Goal: Task Accomplishment & Management: Manage account settings

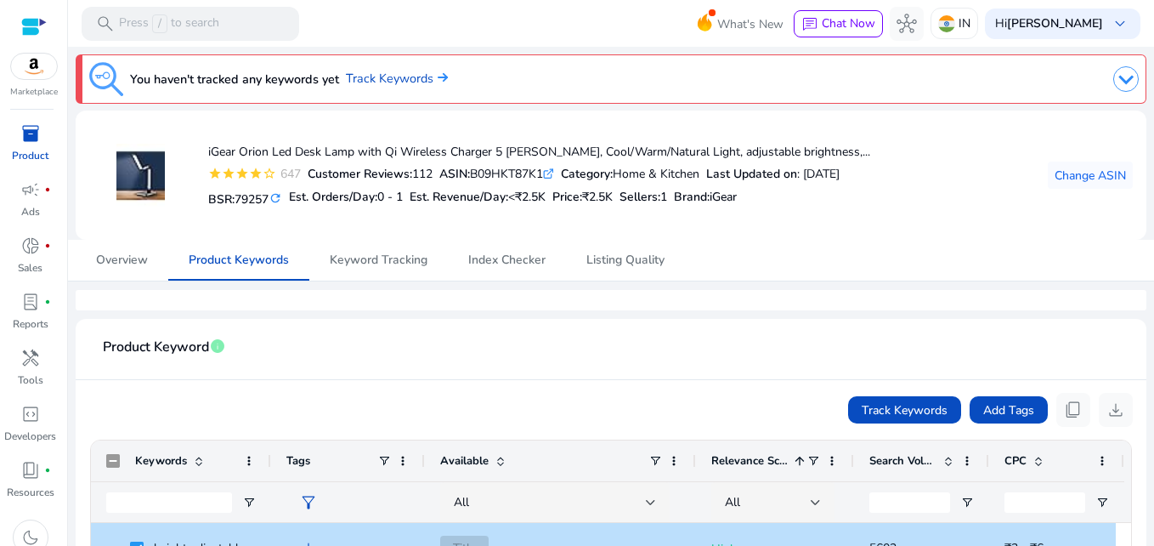
scroll to position [255, 0]
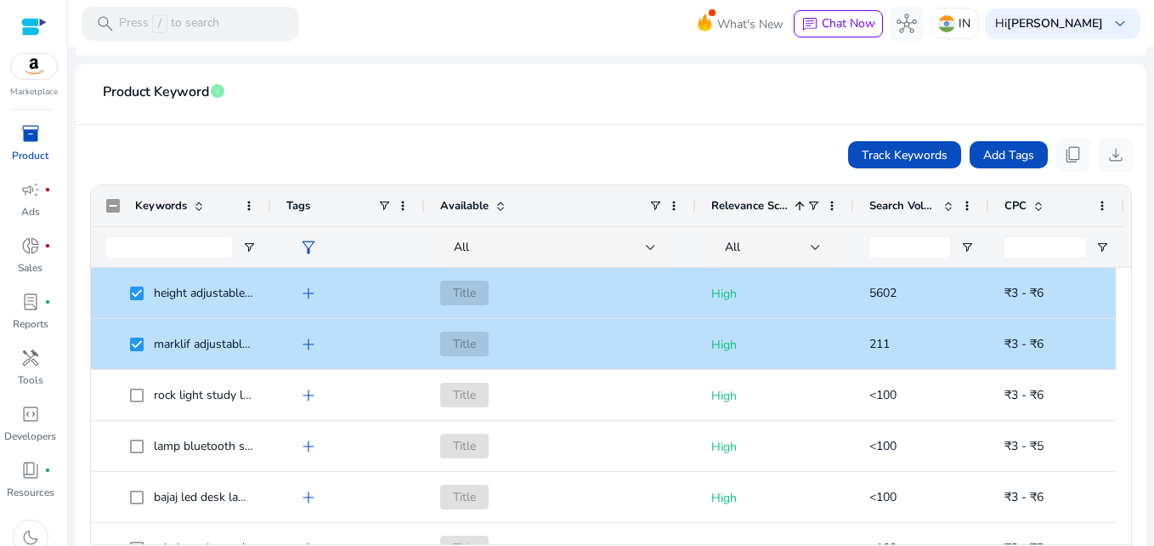
click at [428, 154] on div "Track Keywords Add Tags content_copy download" at bounding box center [611, 155] width 1044 height 34
click at [670, 124] on mat-divider at bounding box center [611, 124] width 1071 height 1
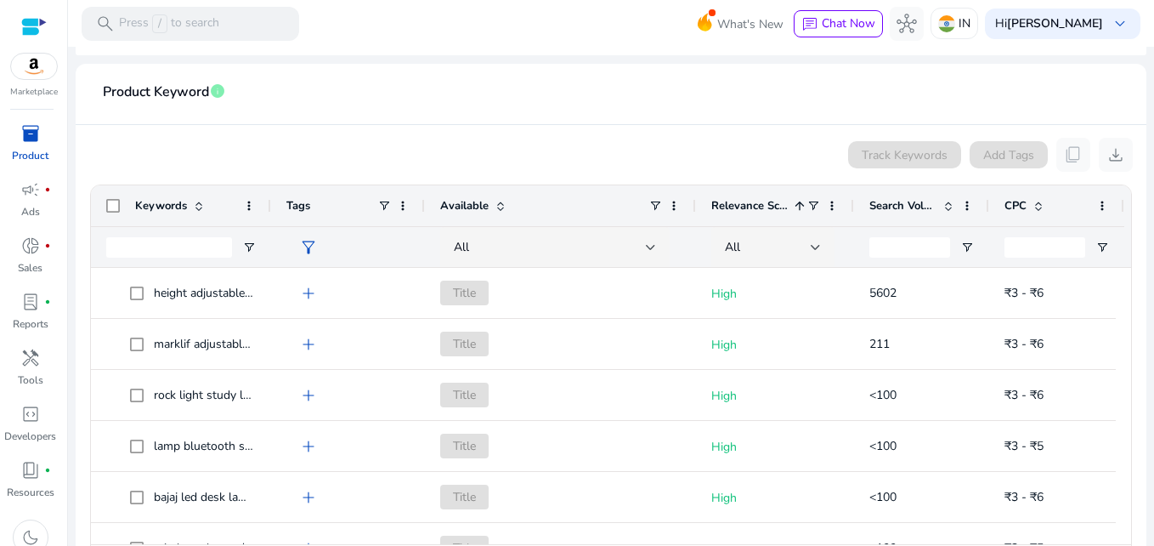
click at [477, 155] on div "Track Keywords Add Tags content_copy download" at bounding box center [611, 155] width 1044 height 34
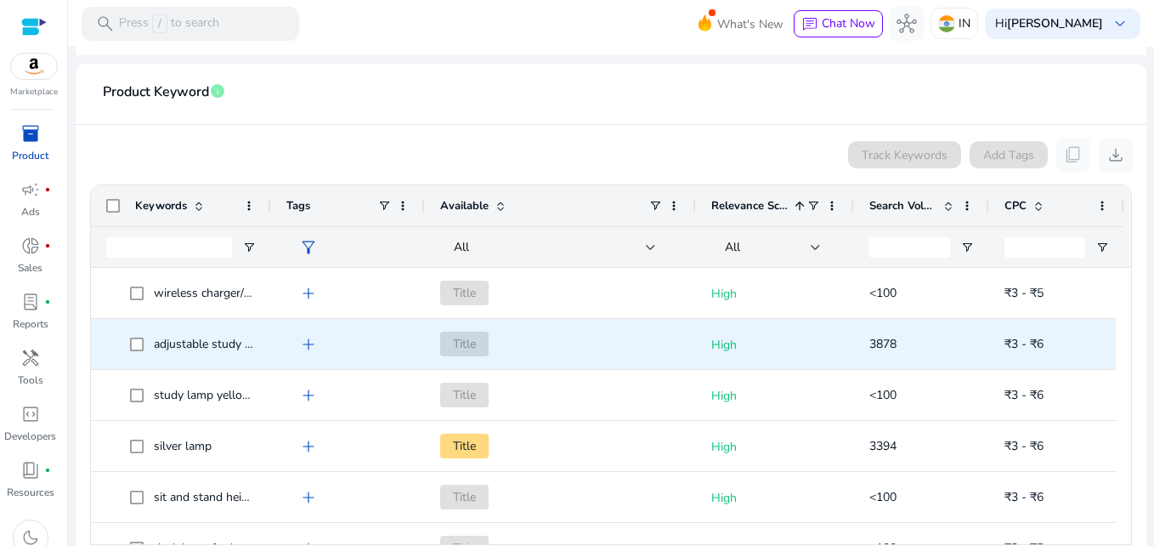
scroll to position [0, 0]
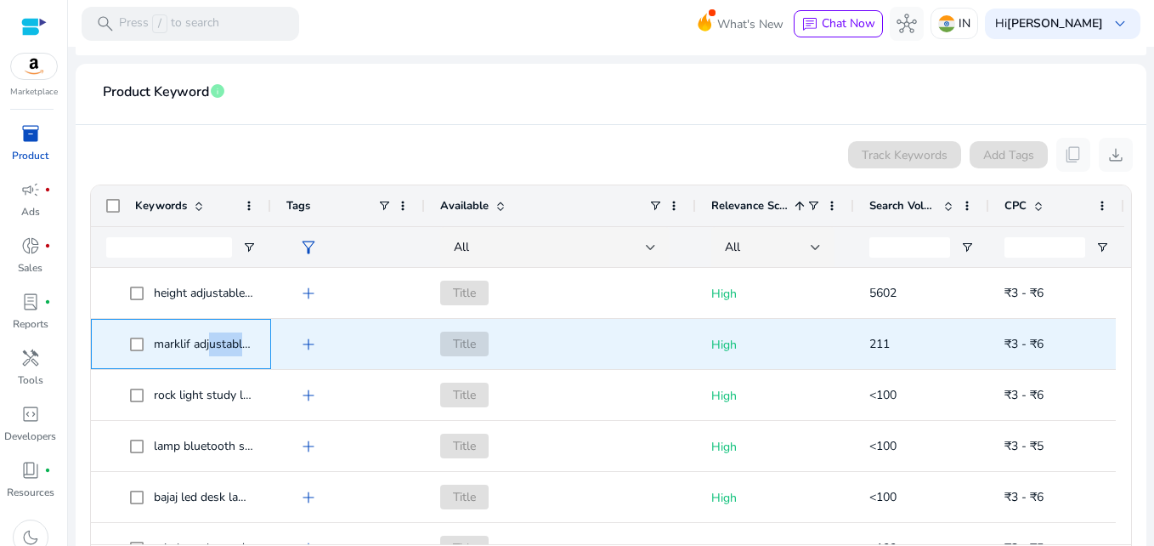
drag, startPoint x: 251, startPoint y: 343, endPoint x: 208, endPoint y: 341, distance: 42.6
click at [208, 341] on span "marklif adjustable aluminium" at bounding box center [230, 344] width 153 height 16
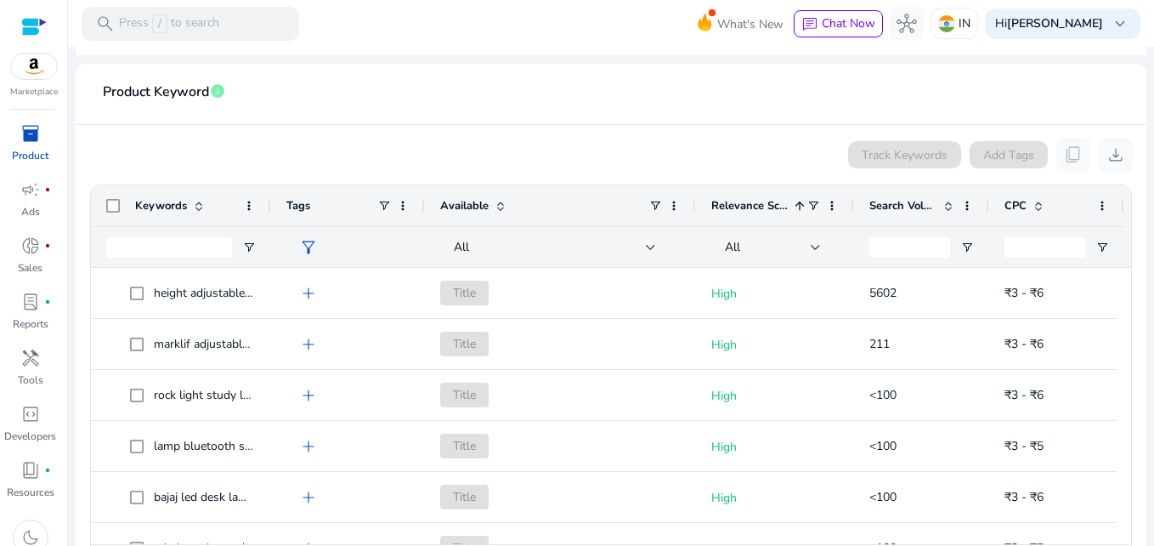
drag, startPoint x: 208, startPoint y: 341, endPoint x: 311, endPoint y: 349, distance: 103.2
click at [311, 349] on span "add" at bounding box center [308, 344] width 20 height 20
click at [494, 118] on div at bounding box center [577, 273] width 1154 height 546
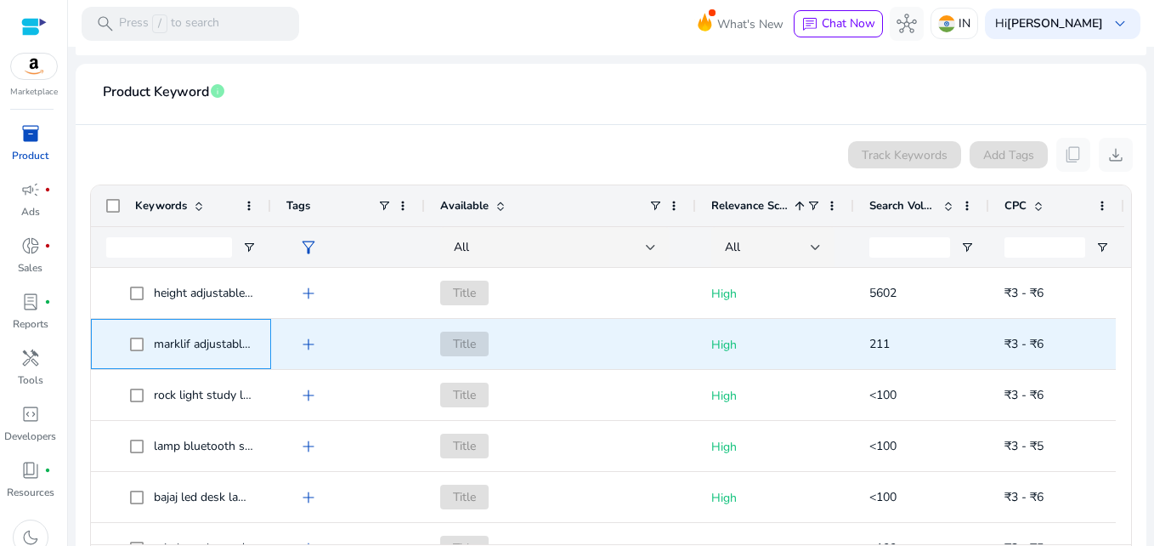
click at [177, 346] on span "marklif adjustable aluminium" at bounding box center [230, 344] width 153 height 16
click at [233, 349] on span "marklif adjustable aluminium" at bounding box center [230, 344] width 153 height 16
drag, startPoint x: 233, startPoint y: 349, endPoint x: 264, endPoint y: 127, distance: 224.1
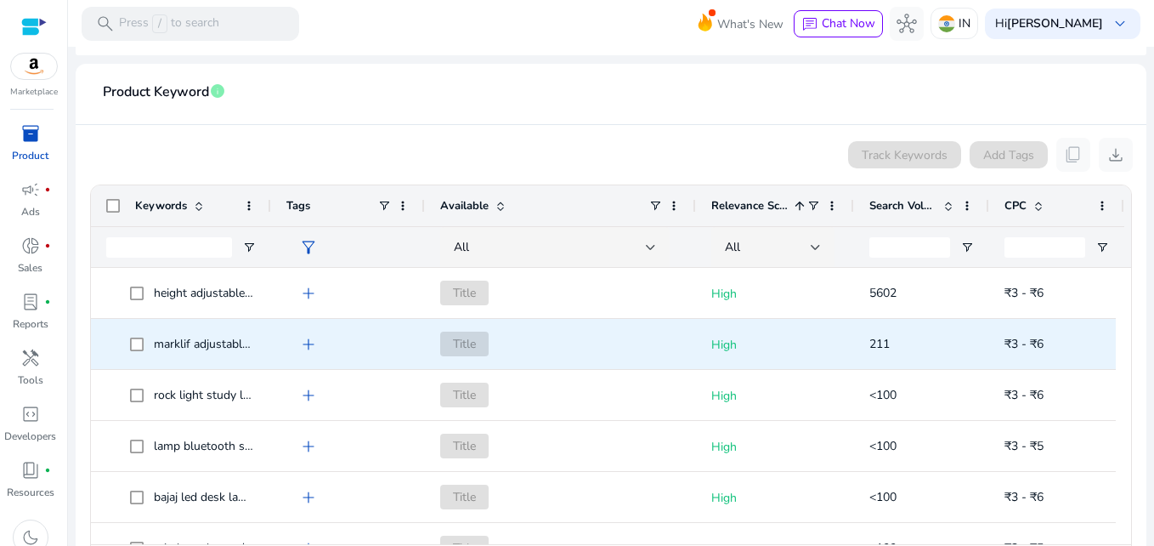
click at [263, 127] on app-product-keyword-grid "Track Keywords Add Tags content_copy download Press SPACE to select this row. D…" at bounding box center [611, 359] width 1044 height 469
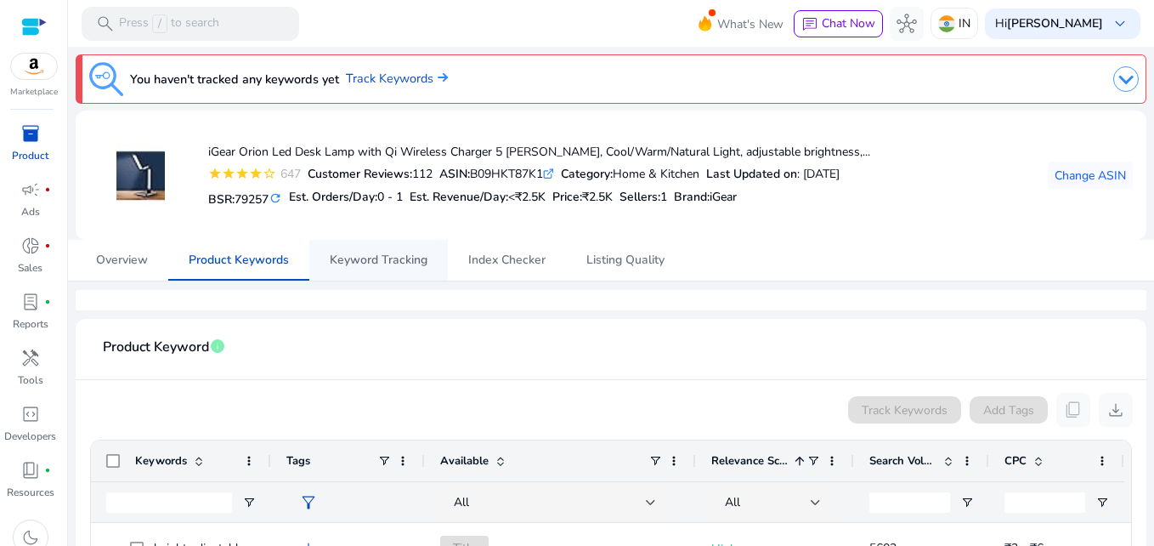
click at [376, 268] on span "Keyword Tracking" at bounding box center [379, 260] width 98 height 41
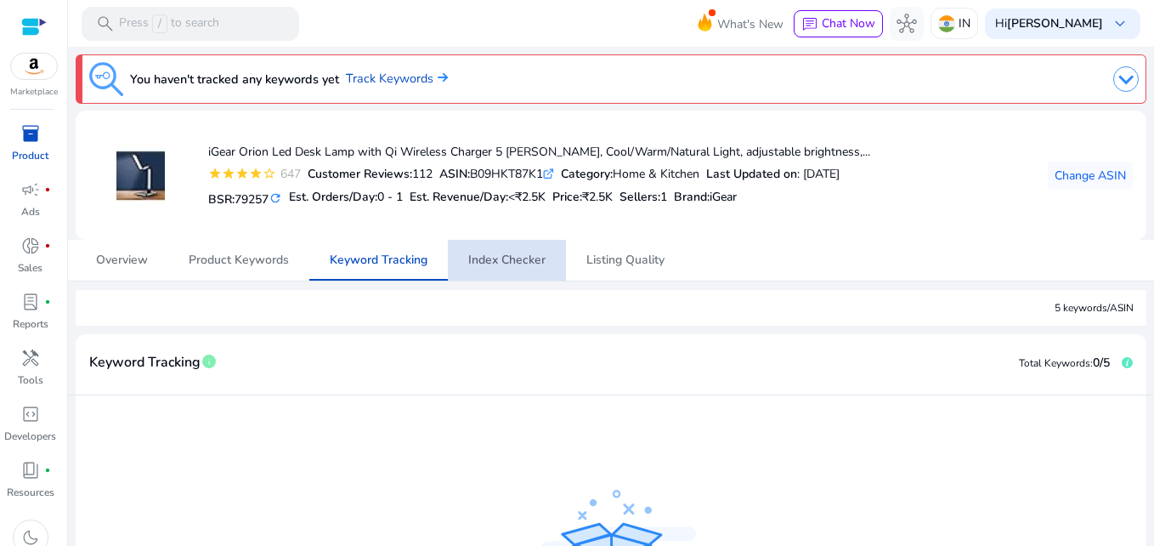
click at [510, 246] on span "Index Checker" at bounding box center [506, 260] width 77 height 41
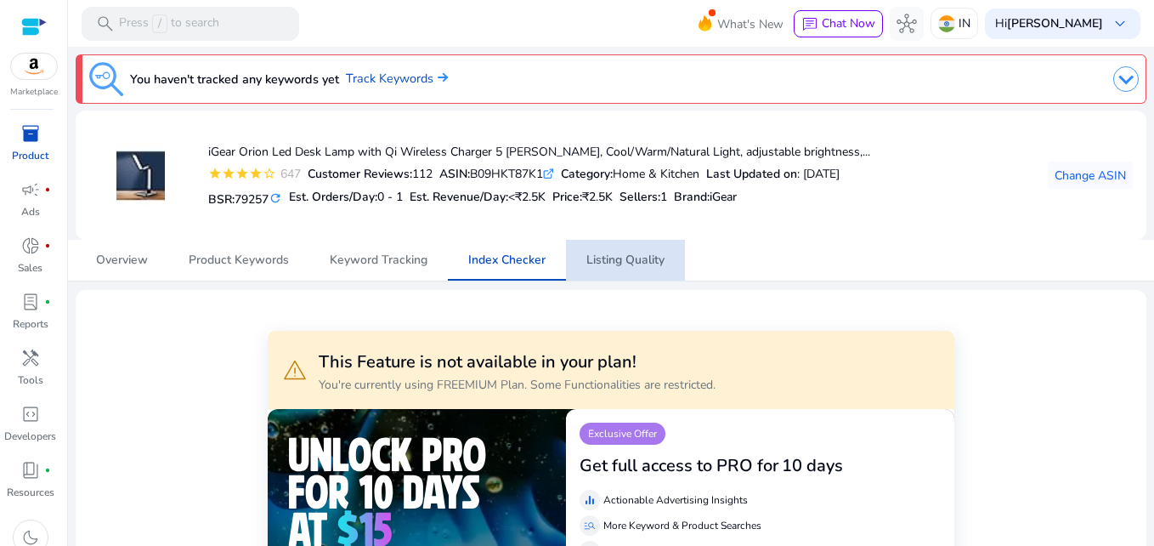
click at [637, 270] on span "Listing Quality" at bounding box center [625, 260] width 78 height 41
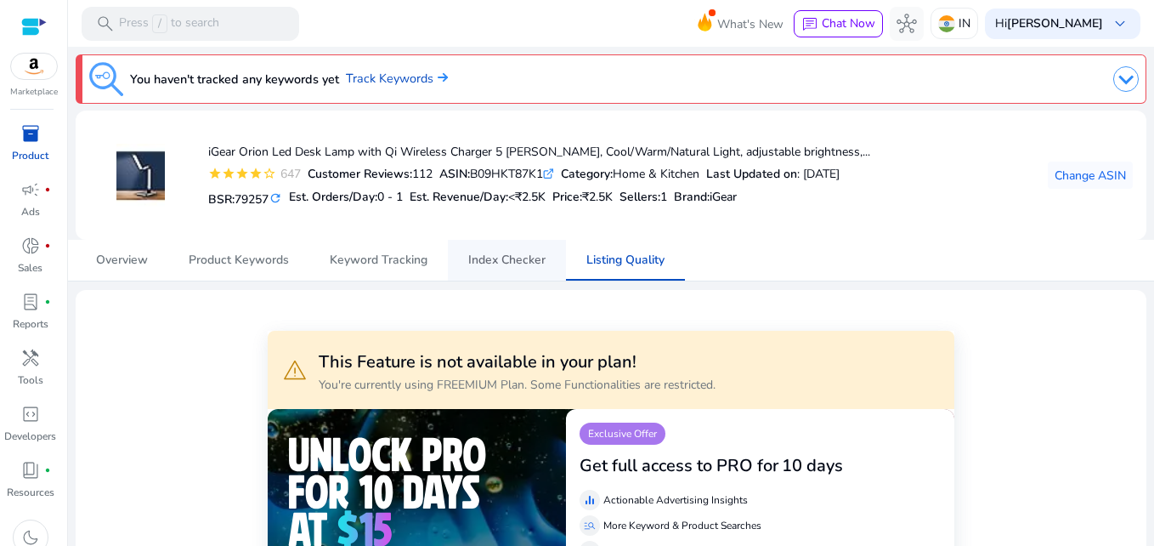
click at [501, 258] on span "Index Checker" at bounding box center [506, 260] width 77 height 12
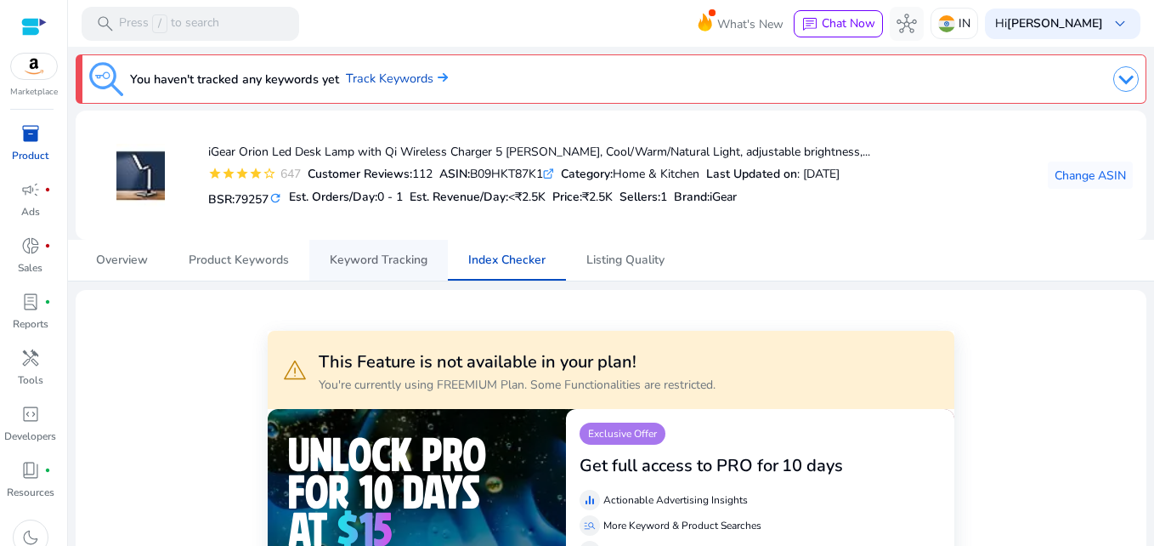
drag, startPoint x: 356, startPoint y: 251, endPoint x: 334, endPoint y: 245, distance: 22.9
click at [355, 251] on span "Keyword Tracking" at bounding box center [379, 260] width 98 height 41
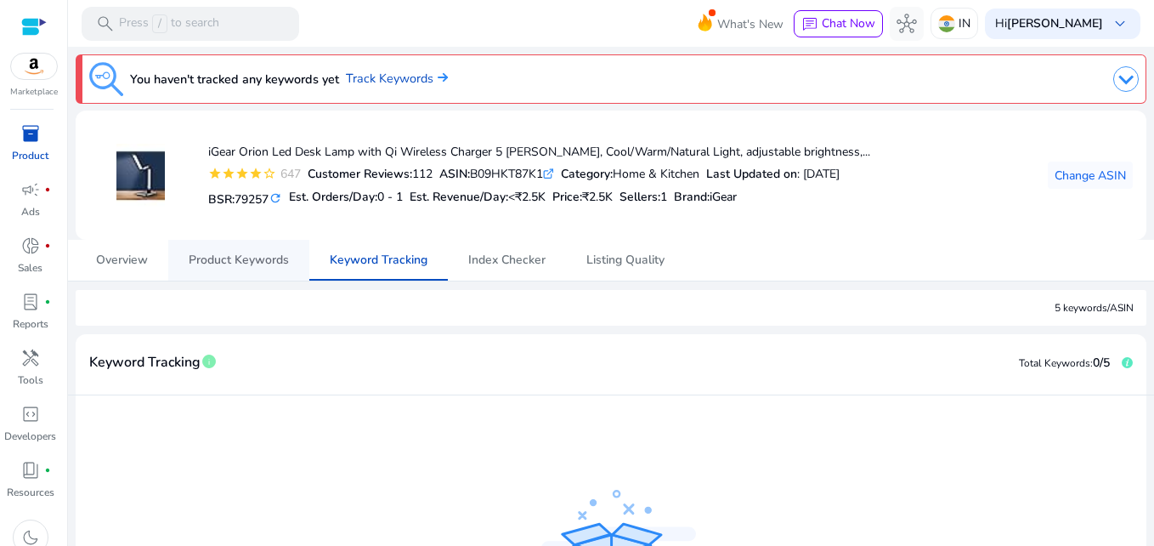
click at [205, 258] on span "Product Keywords" at bounding box center [239, 260] width 100 height 12
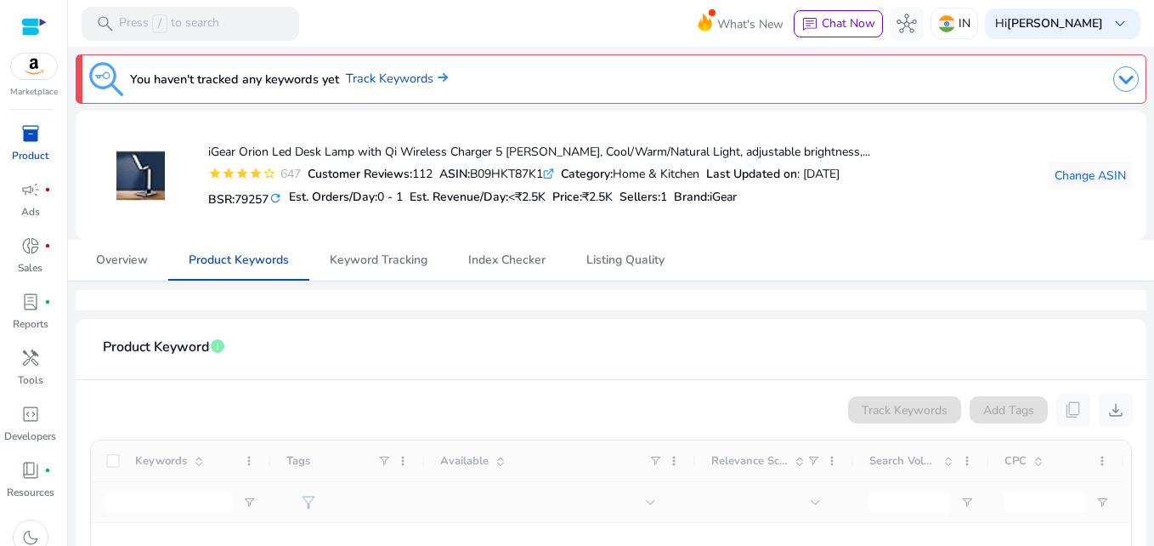
scroll to position [255, 0]
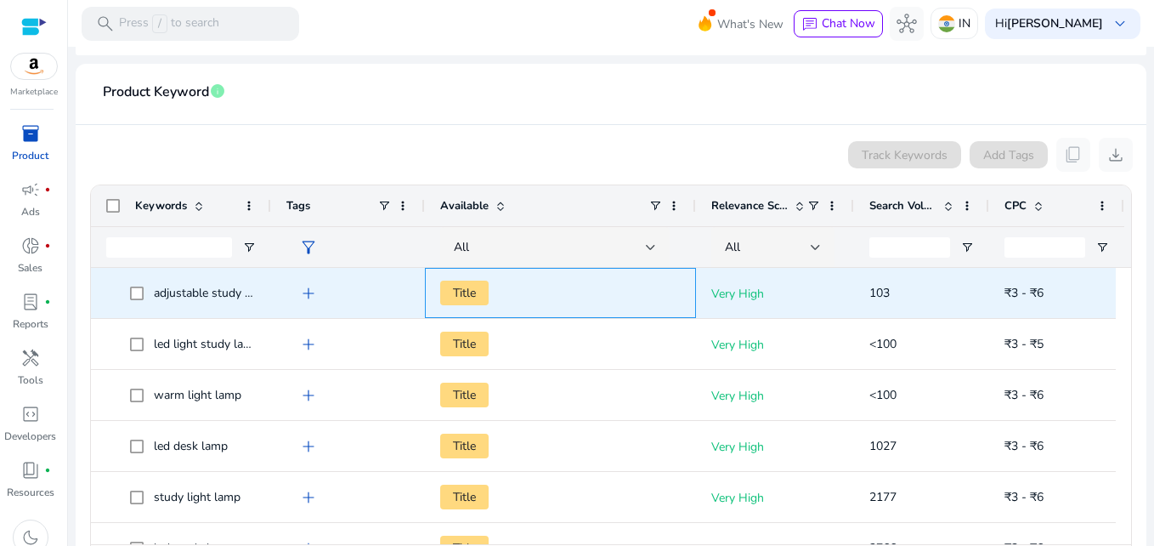
click at [461, 291] on span "Title" at bounding box center [464, 292] width 48 height 25
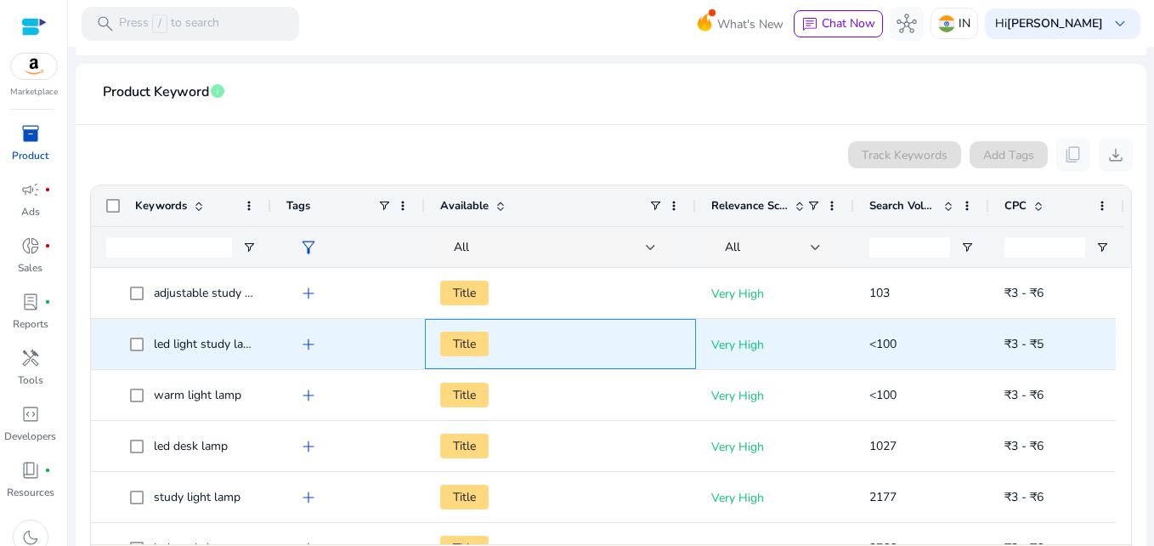
click at [483, 344] on span "Title" at bounding box center [464, 343] width 48 height 25
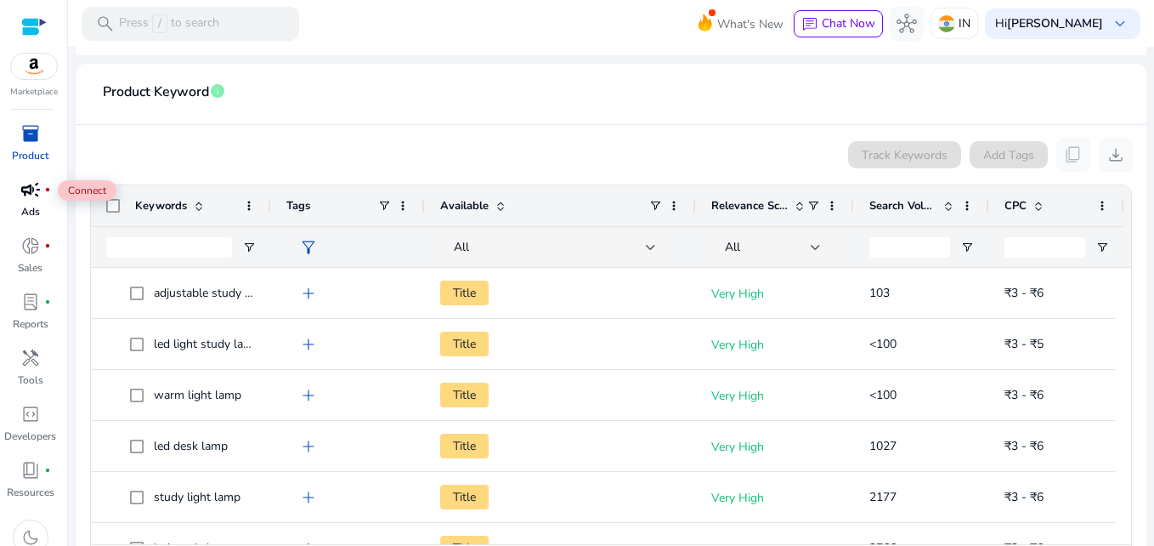
click at [42, 195] on div "campaign fiber_manual_record" at bounding box center [31, 189] width 48 height 27
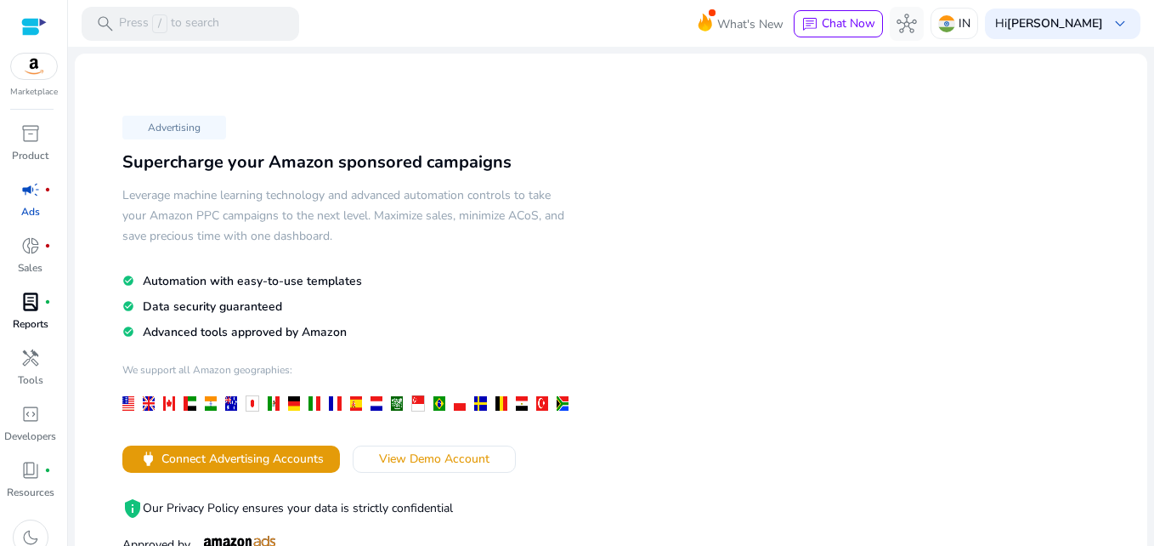
click at [16, 301] on div "lab_profile fiber_manual_record" at bounding box center [31, 301] width 48 height 27
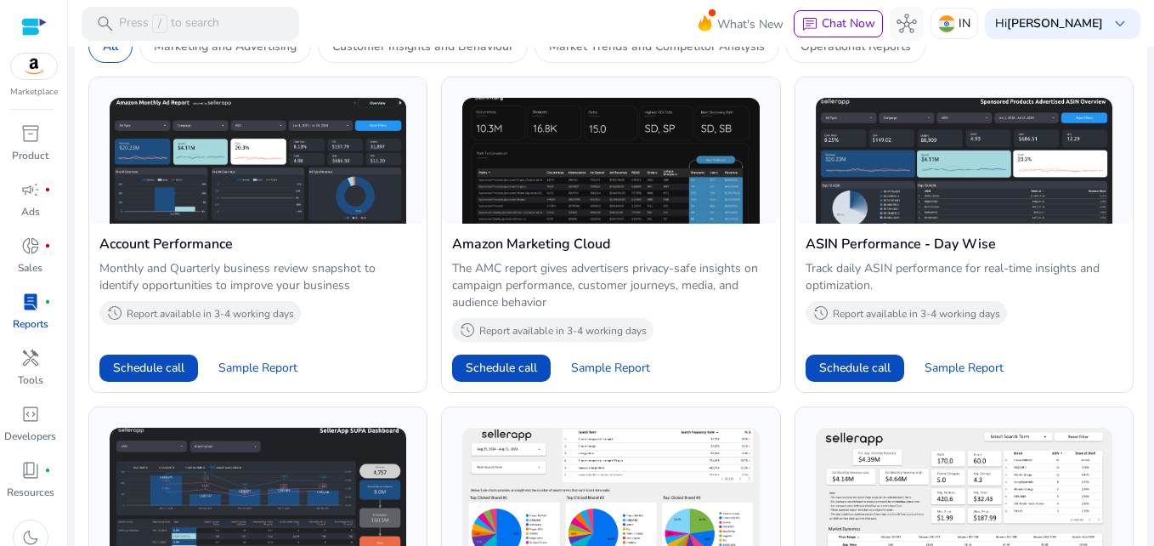
scroll to position [1105, 0]
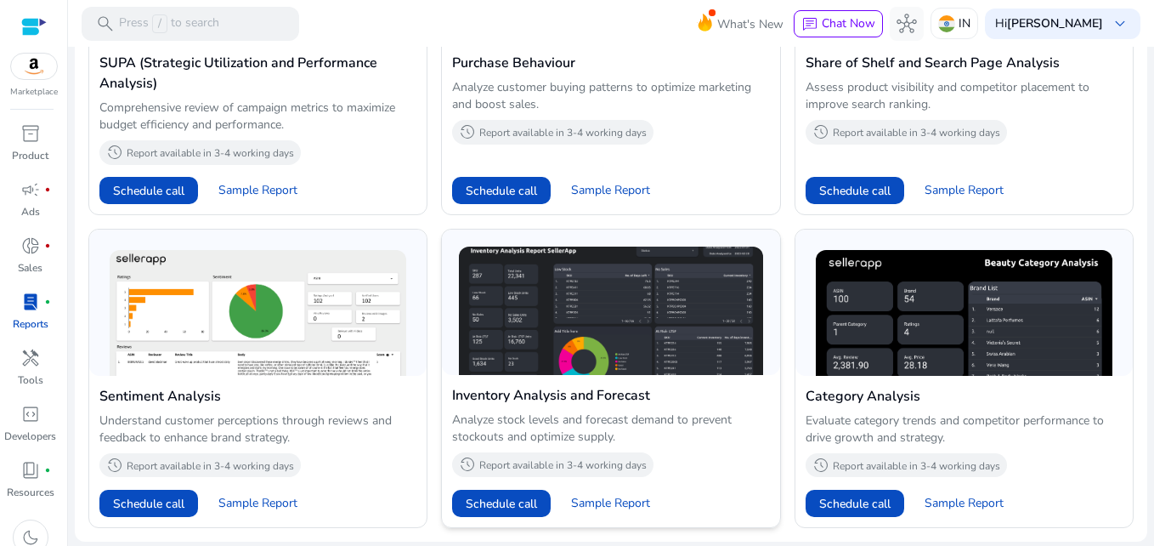
click at [534, 343] on img at bounding box center [610, 310] width 303 height 128
click at [500, 498] on span "Schedule call" at bounding box center [501, 504] width 71 height 18
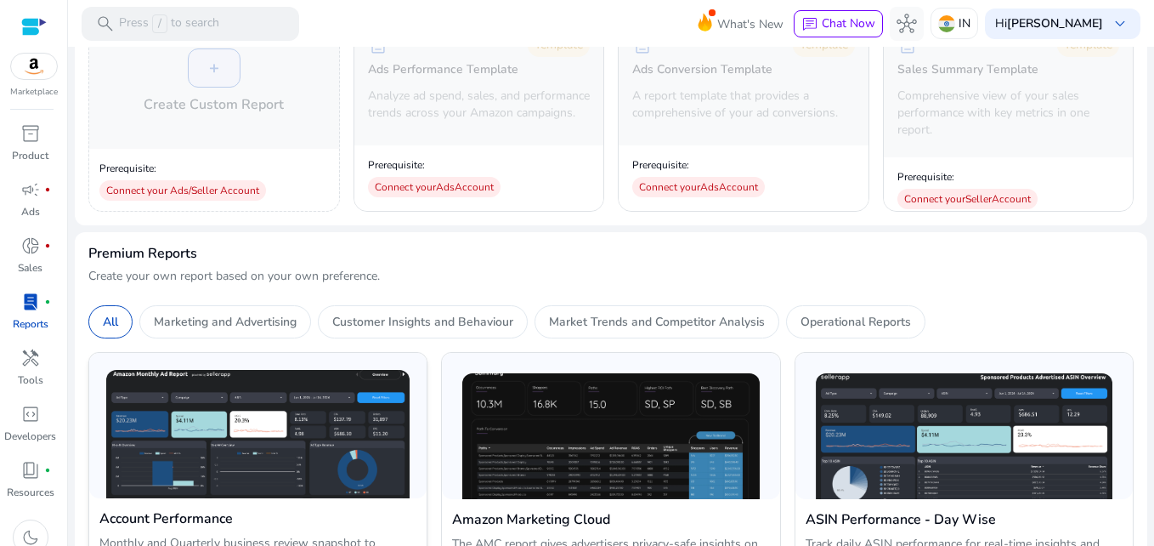
scroll to position [0, 0]
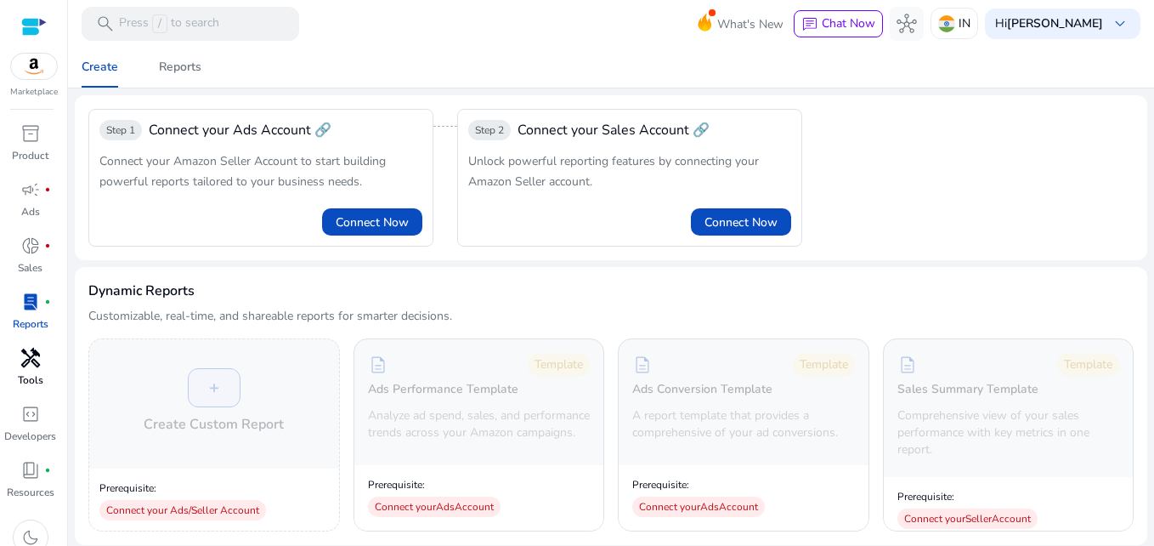
click at [15, 363] on div "handyman" at bounding box center [31, 357] width 48 height 27
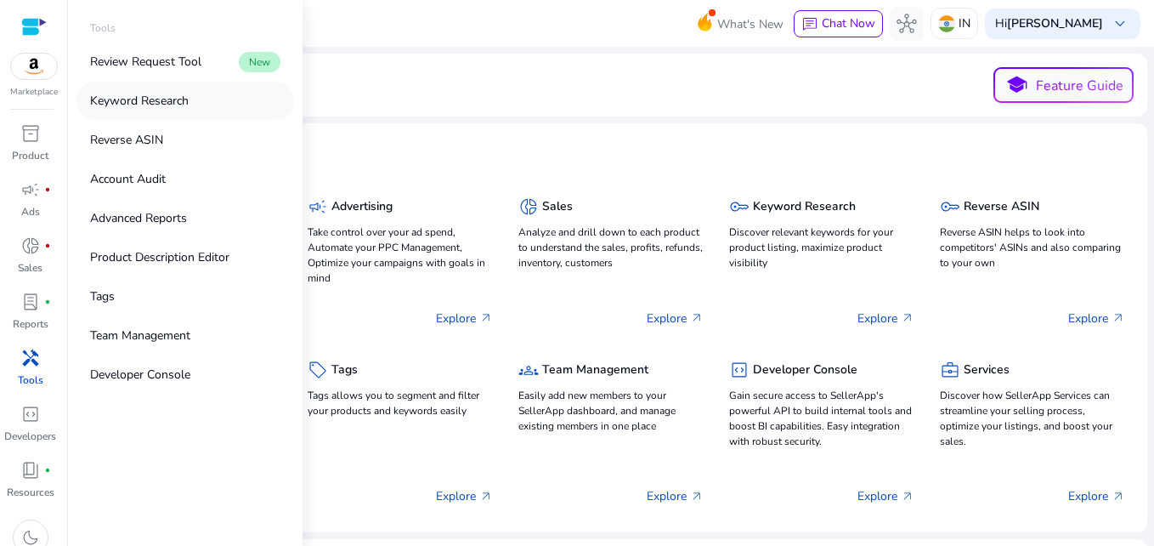
click at [167, 107] on p "Keyword Research" at bounding box center [139, 101] width 99 height 18
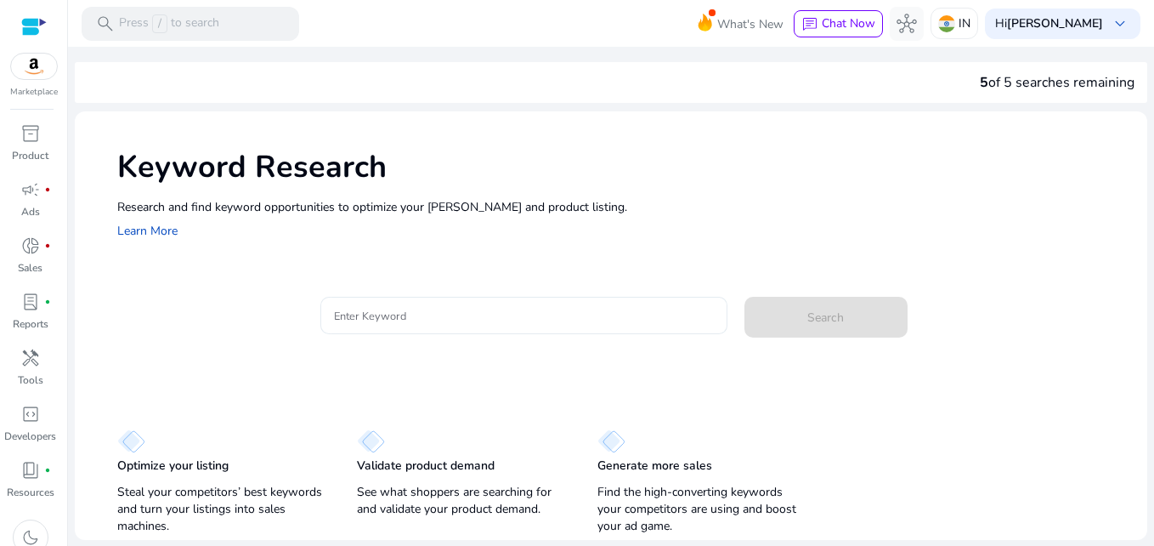
click at [379, 312] on input "Enter Keyword" at bounding box center [523, 315] width 379 height 19
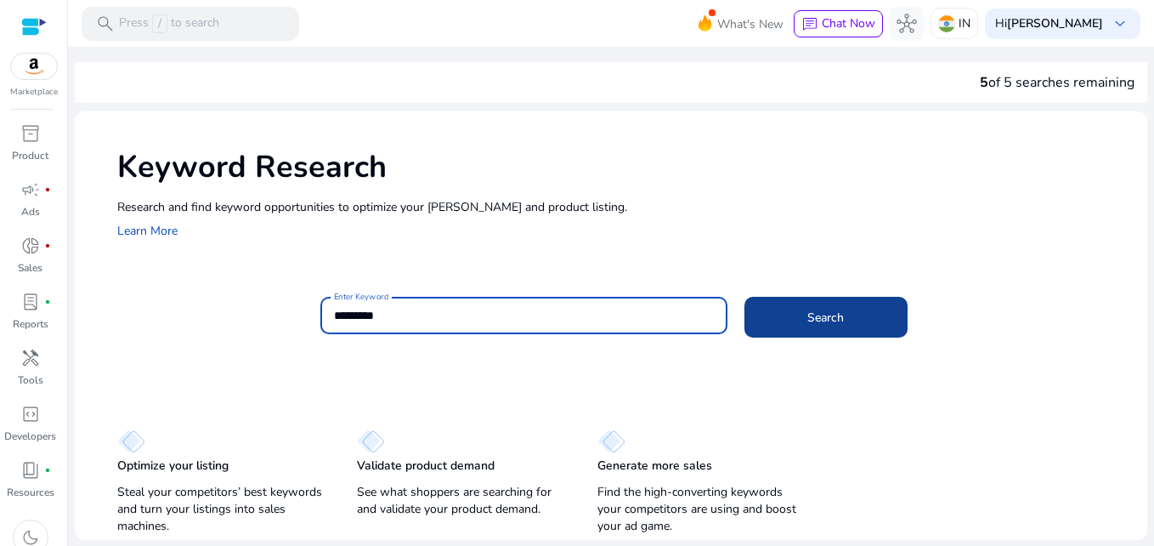
type input "*********"
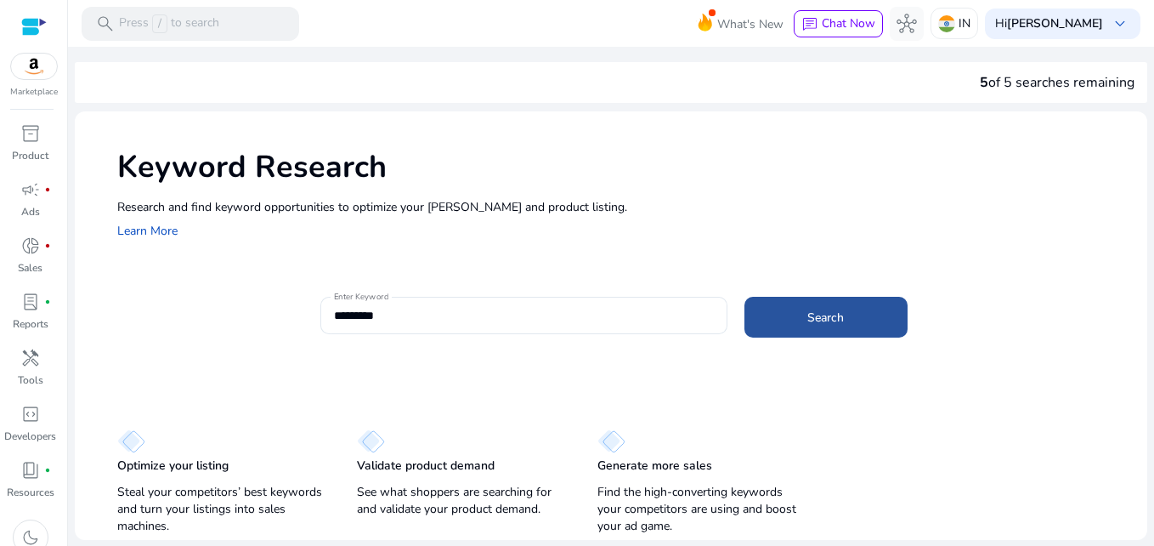
click at [834, 329] on span at bounding box center [826, 317] width 163 height 41
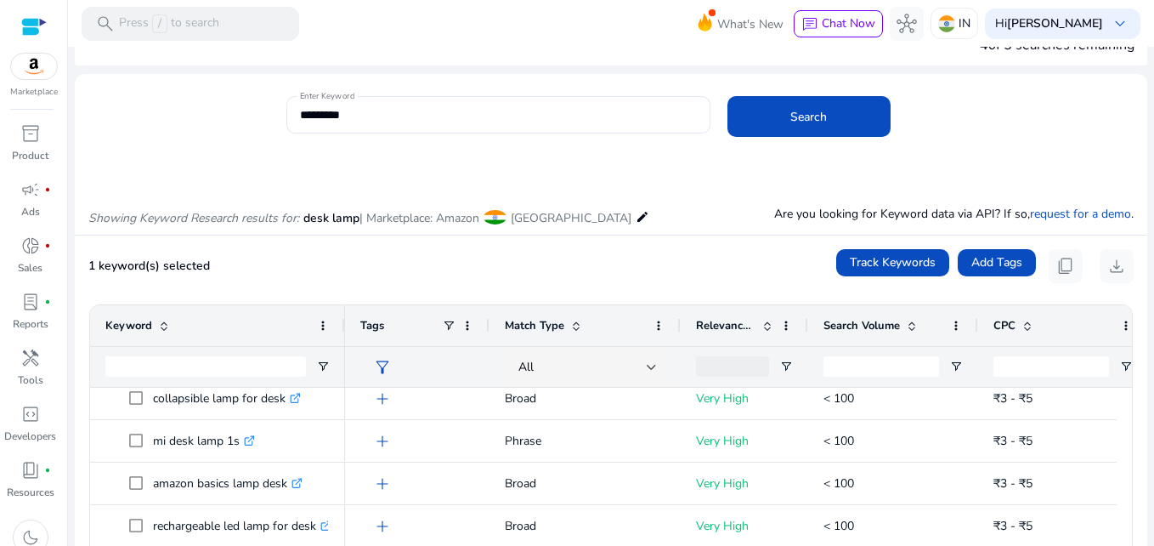
scroll to position [504, 0]
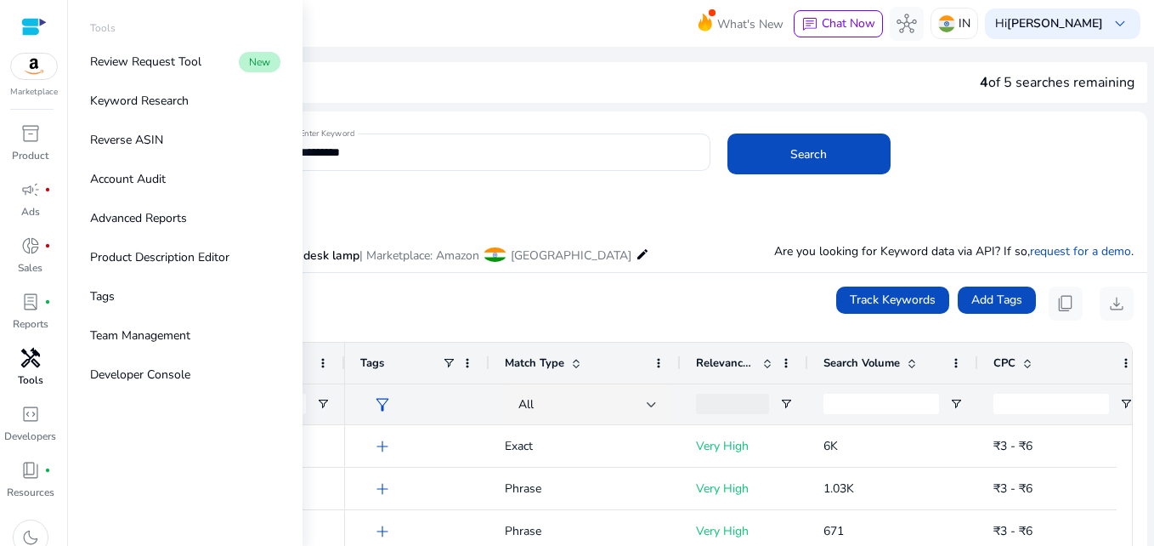
click at [25, 360] on span "handyman" at bounding box center [30, 358] width 20 height 20
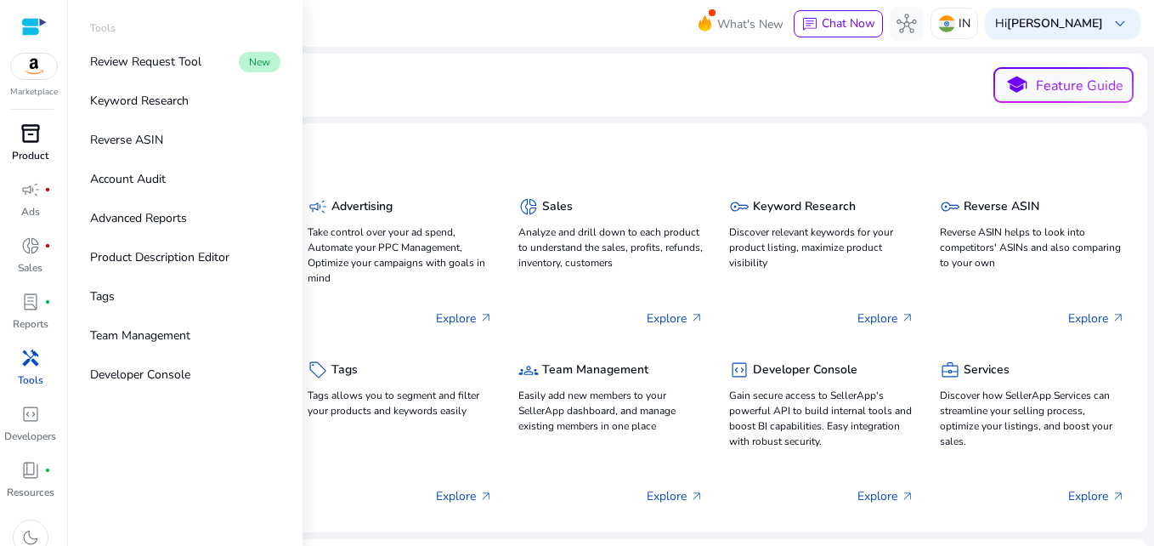
click at [38, 146] on div "inventory_2" at bounding box center [31, 133] width 48 height 27
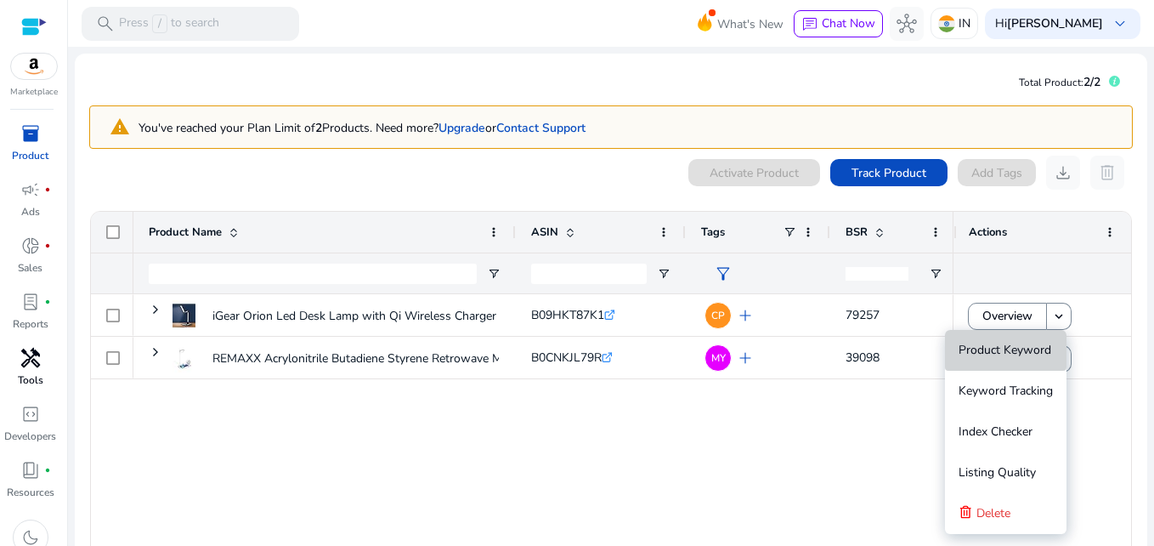
click at [1043, 351] on span "Product Keyword" at bounding box center [1005, 350] width 93 height 16
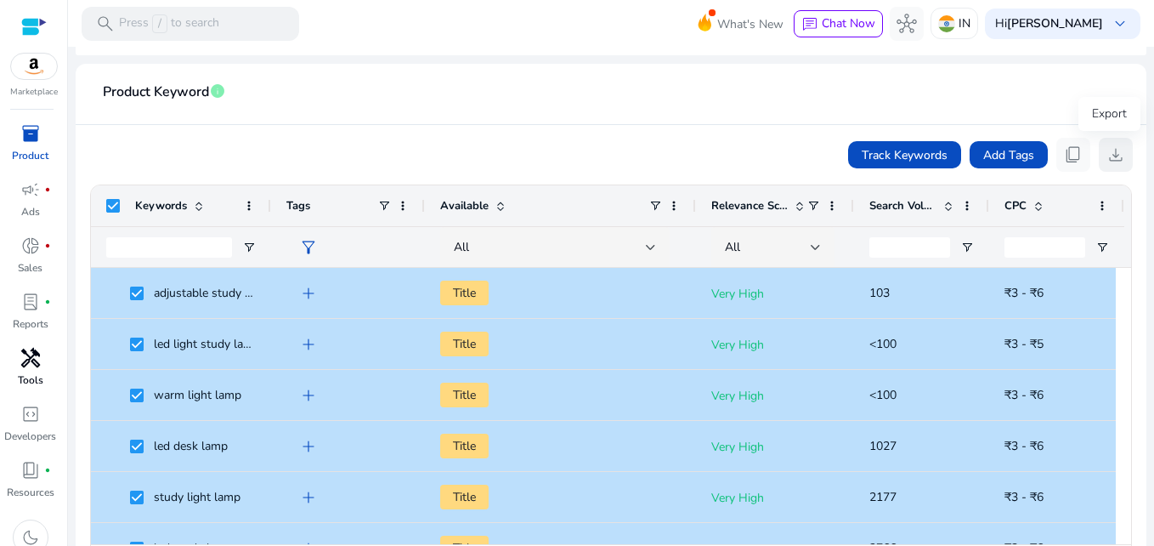
click at [1112, 141] on button "download" at bounding box center [1116, 155] width 34 height 34
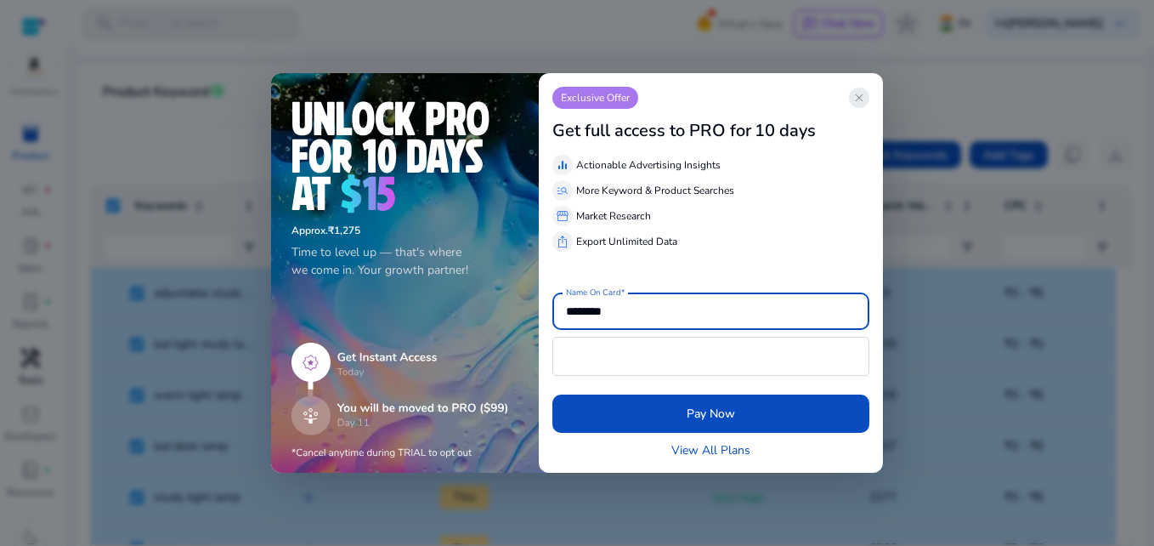
click at [861, 102] on span "close" at bounding box center [860, 98] width 14 height 14
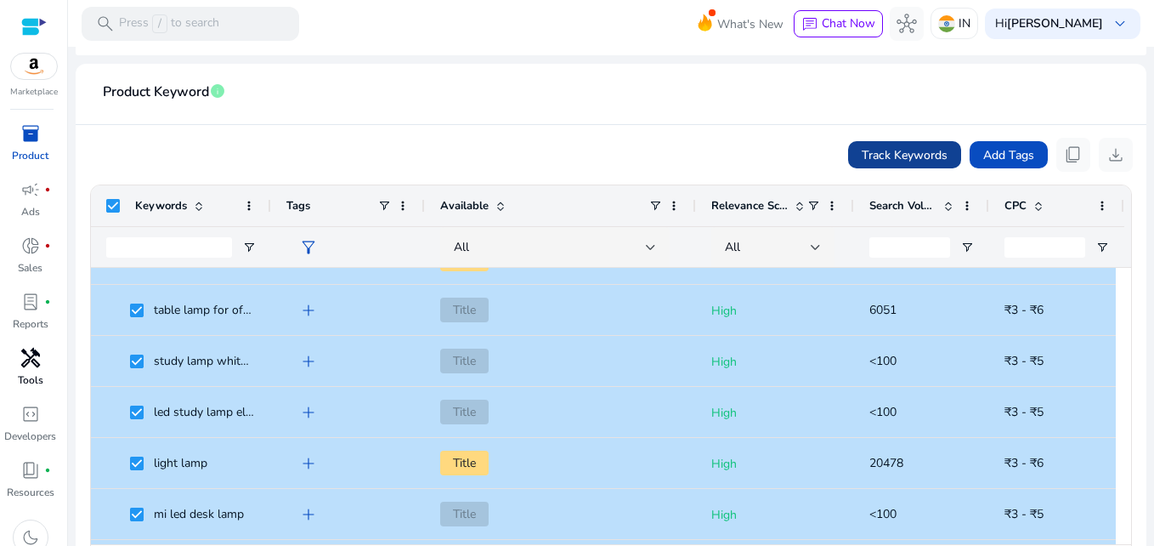
click at [887, 139] on span at bounding box center [904, 154] width 113 height 41
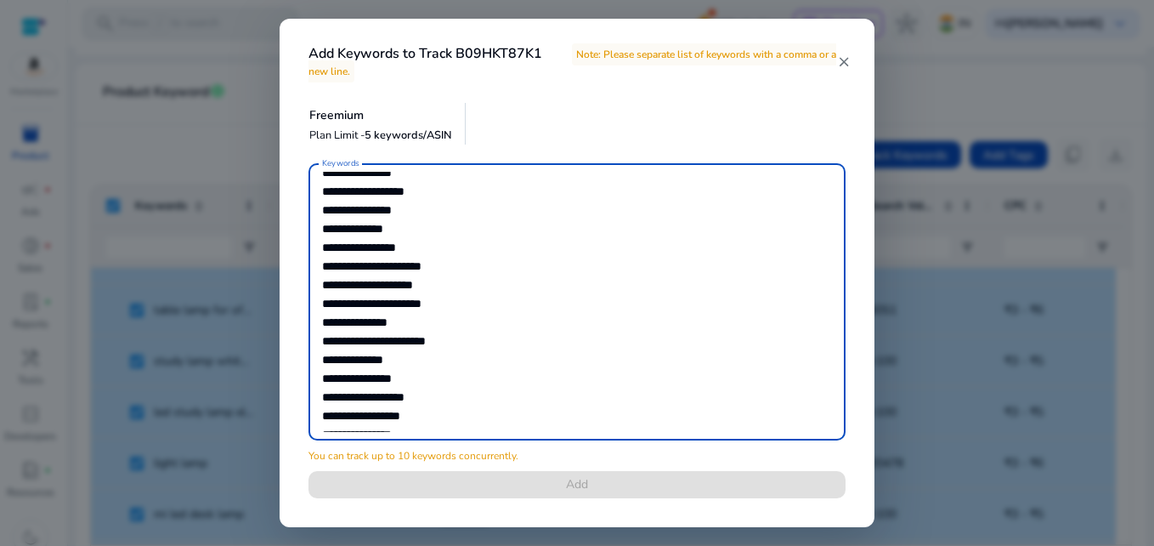
scroll to position [6460, 0]
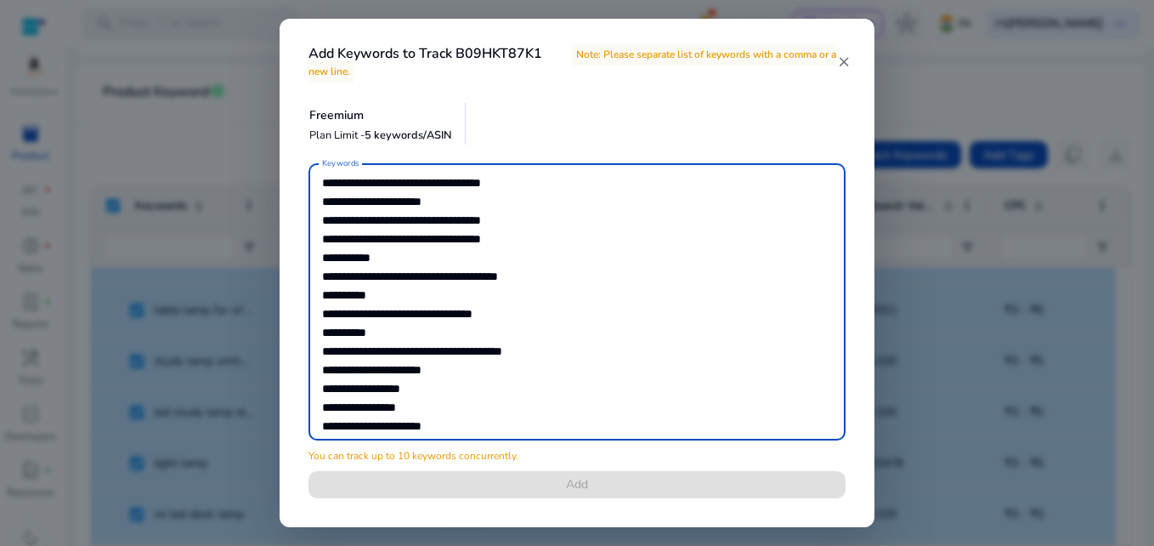
click at [582, 350] on textarea "Keywords" at bounding box center [577, 302] width 510 height 260
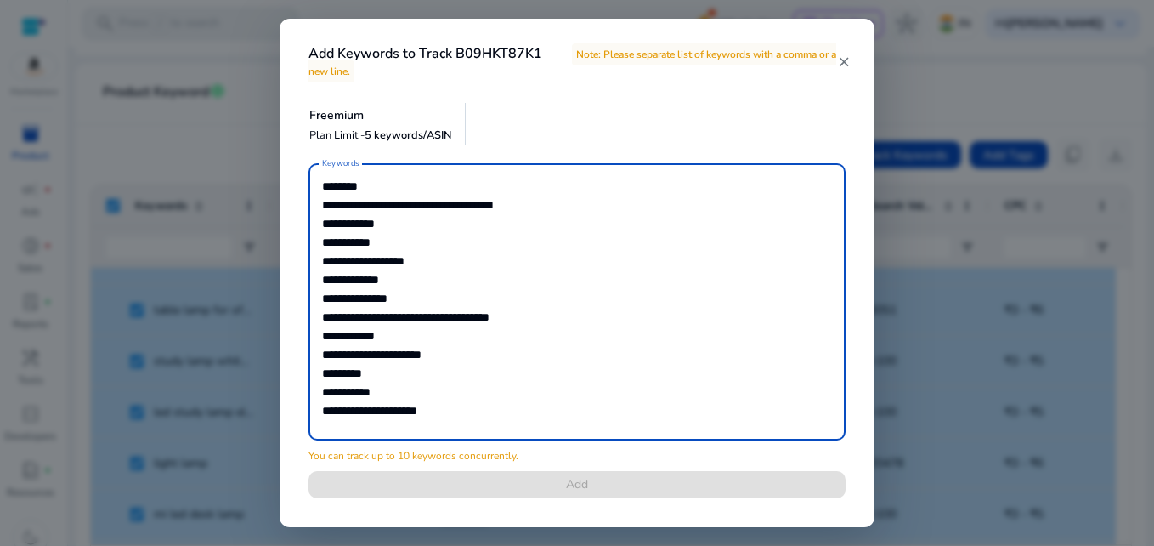
scroll to position [9080, 0]
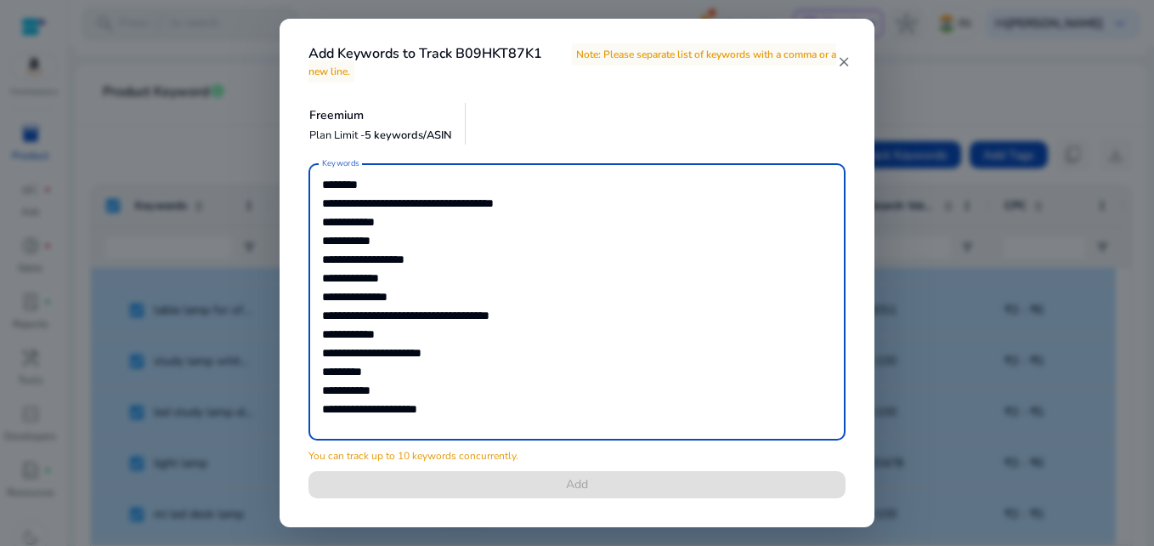
click at [841, 64] on mat-icon "close" at bounding box center [844, 61] width 14 height 15
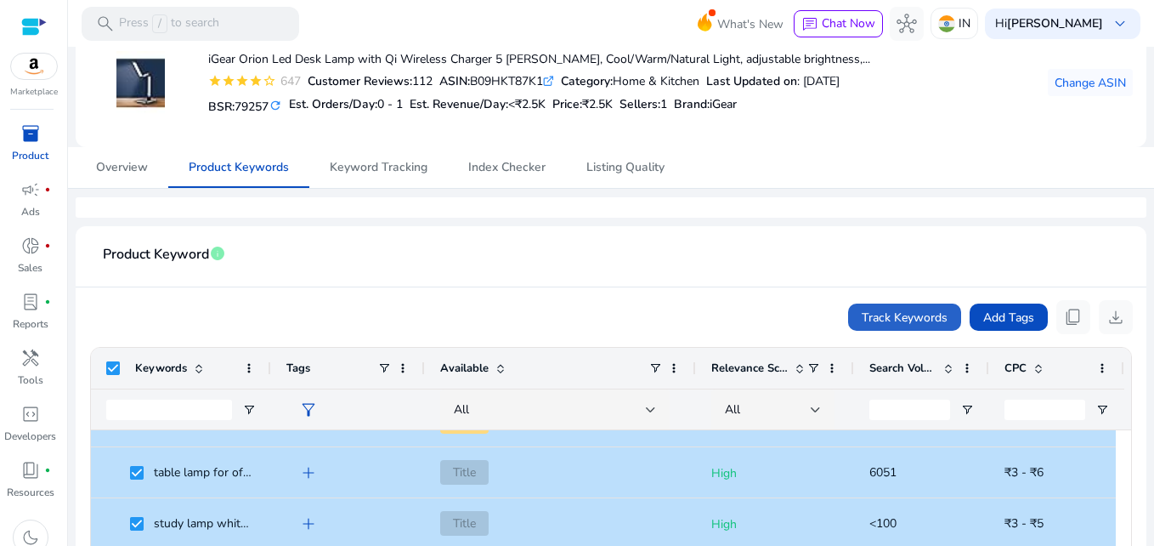
scroll to position [0, 0]
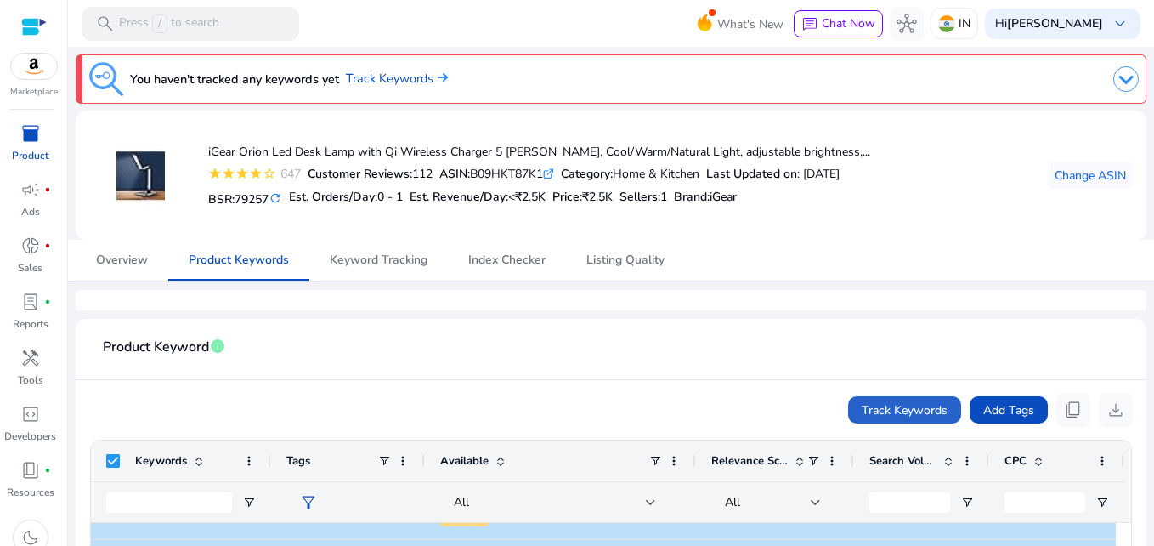
click at [34, 138] on span "inventory_2" at bounding box center [30, 133] width 20 height 20
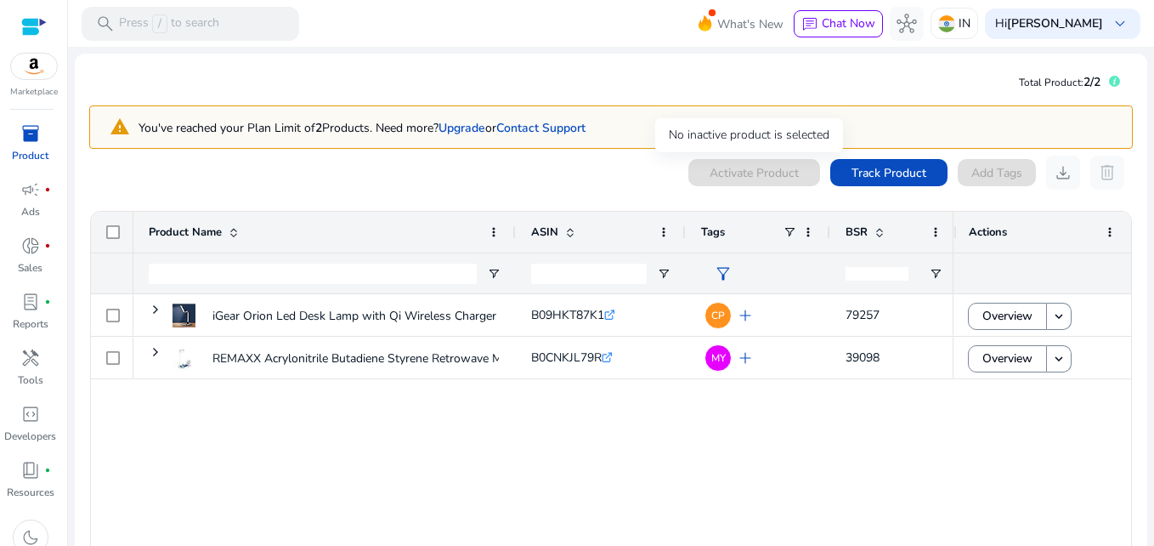
click at [721, 173] on div "Activate Product" at bounding box center [754, 172] width 132 height 27
click at [1106, 237] on span at bounding box center [1110, 232] width 14 height 14
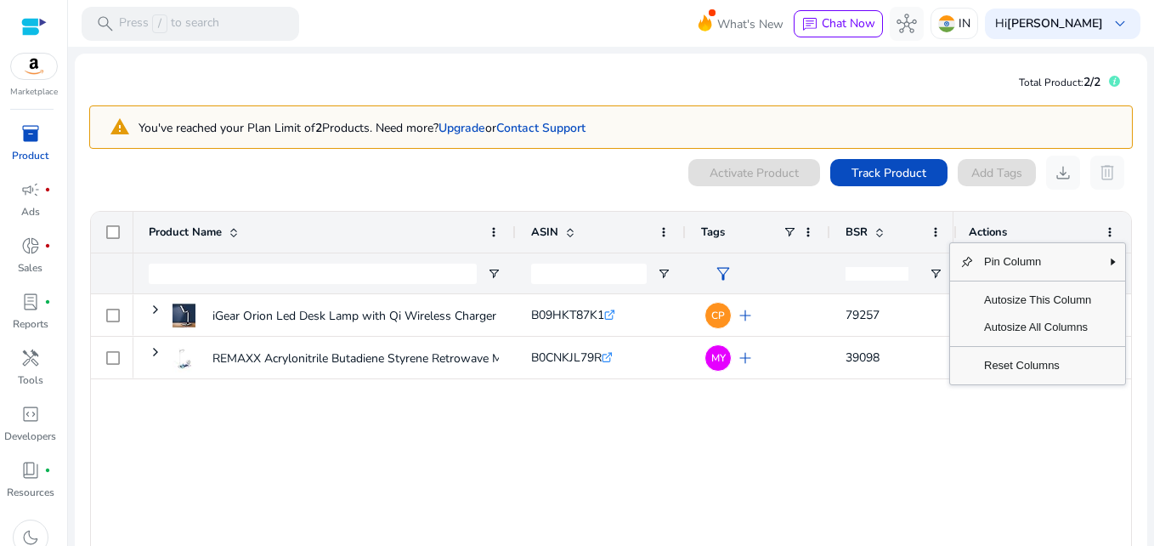
click at [671, 431] on div "iGear Orion Led Desk Lamp with Qi Wireless Charger 5 [PERSON_NAME], Cool/Warm/N…" at bounding box center [542, 429] width 819 height 270
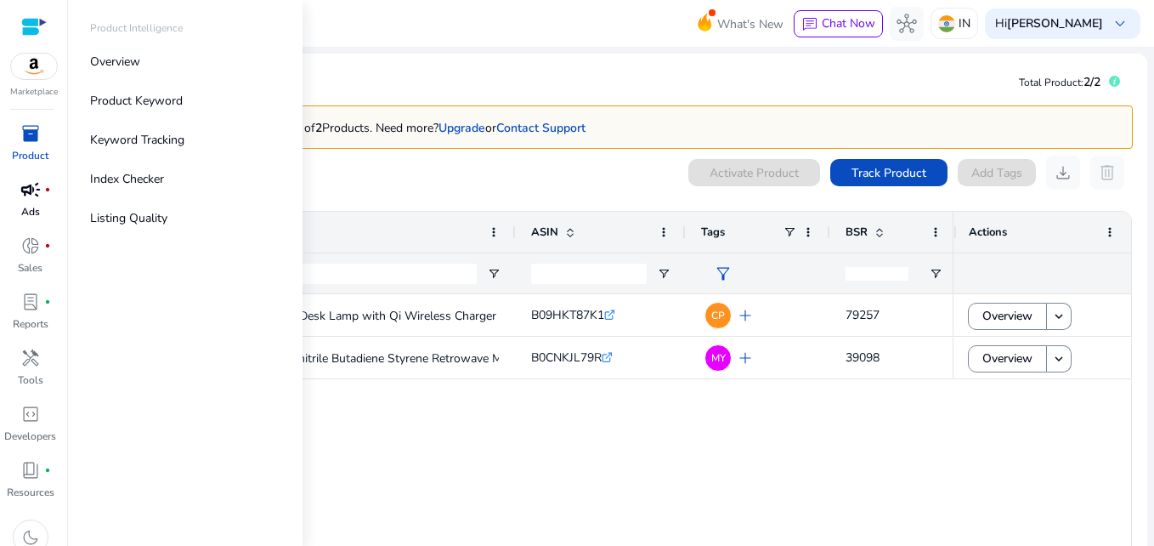
click at [22, 190] on span "campaign" at bounding box center [30, 189] width 20 height 20
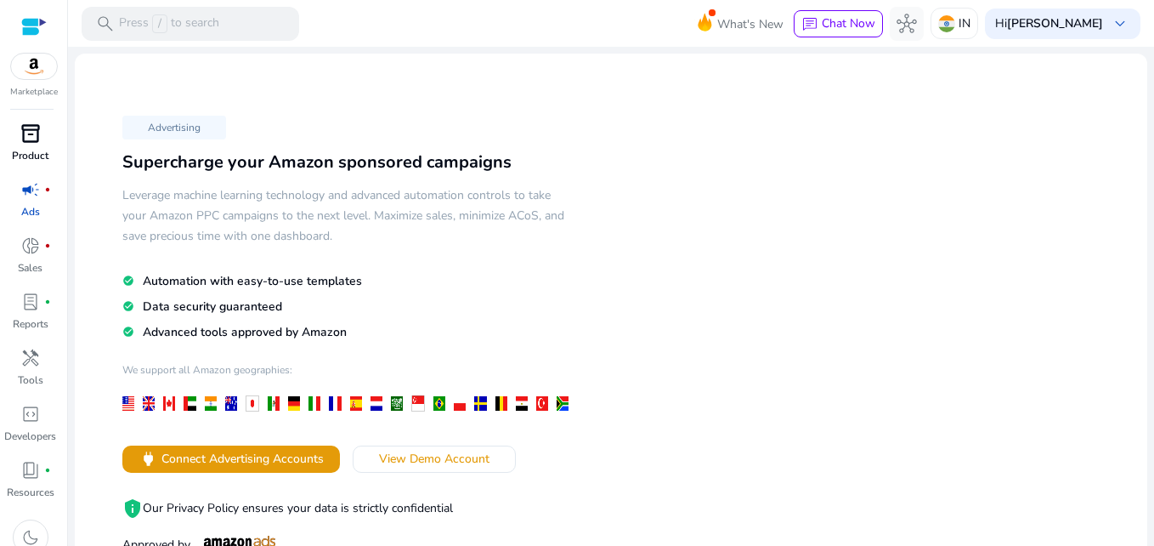
click at [29, 145] on div "inventory_2" at bounding box center [31, 133] width 48 height 27
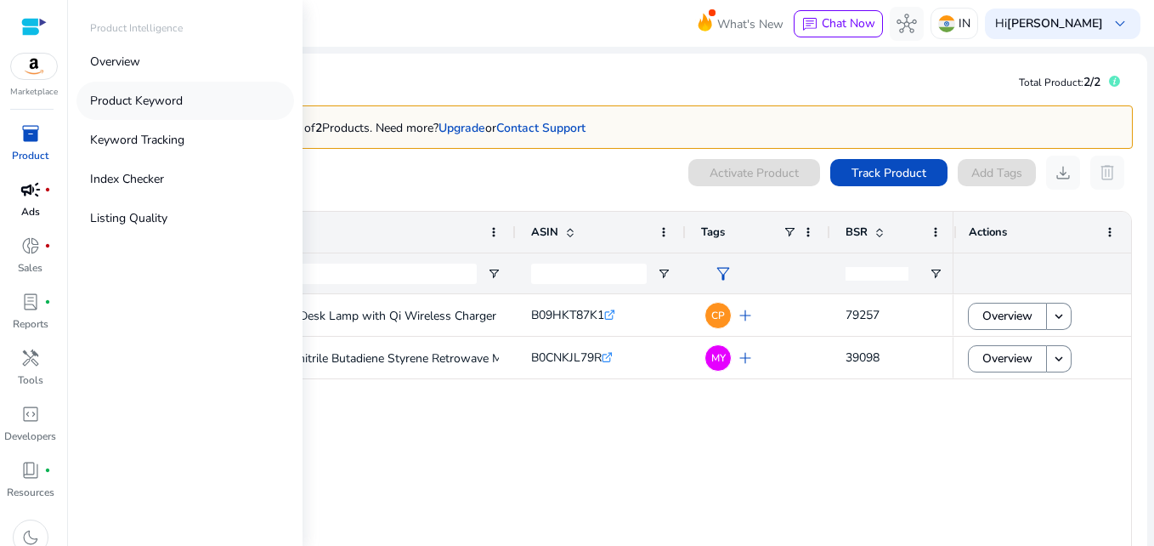
click at [151, 94] on p "Product Keyword" at bounding box center [136, 101] width 93 height 18
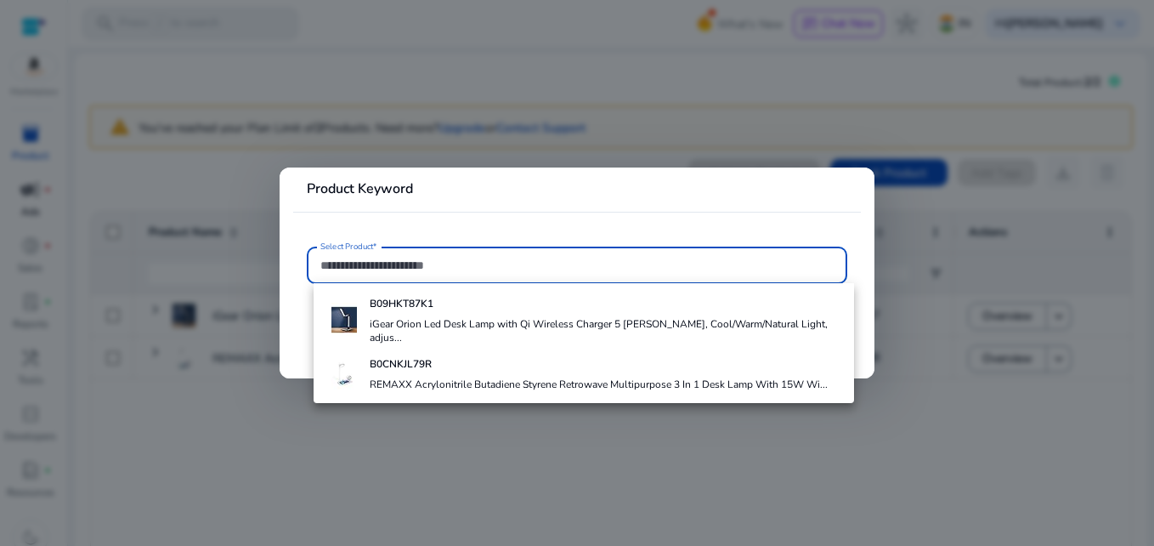
paste input "**********"
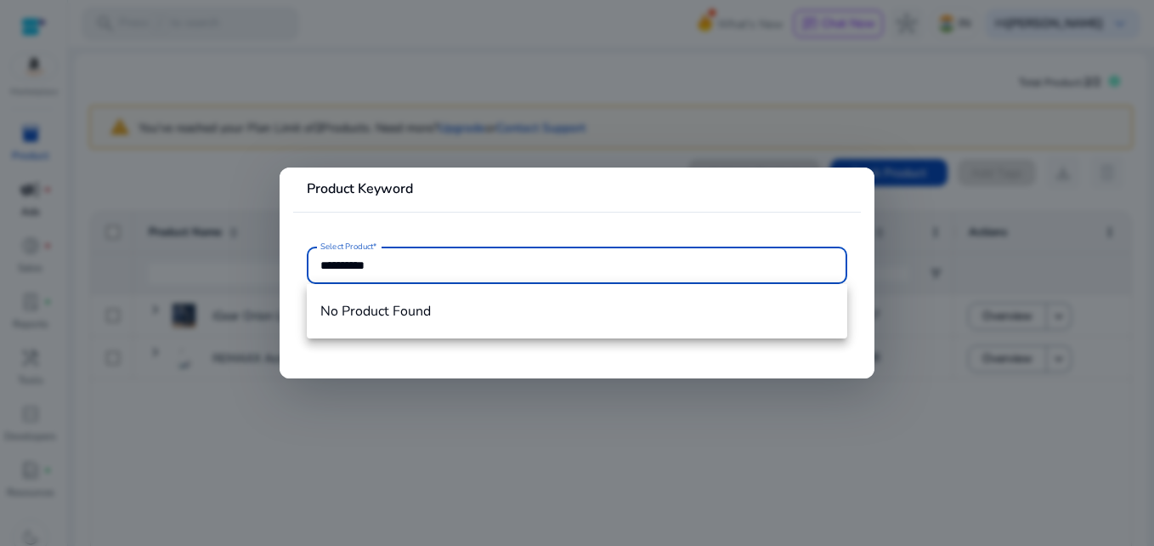
type input "**********"
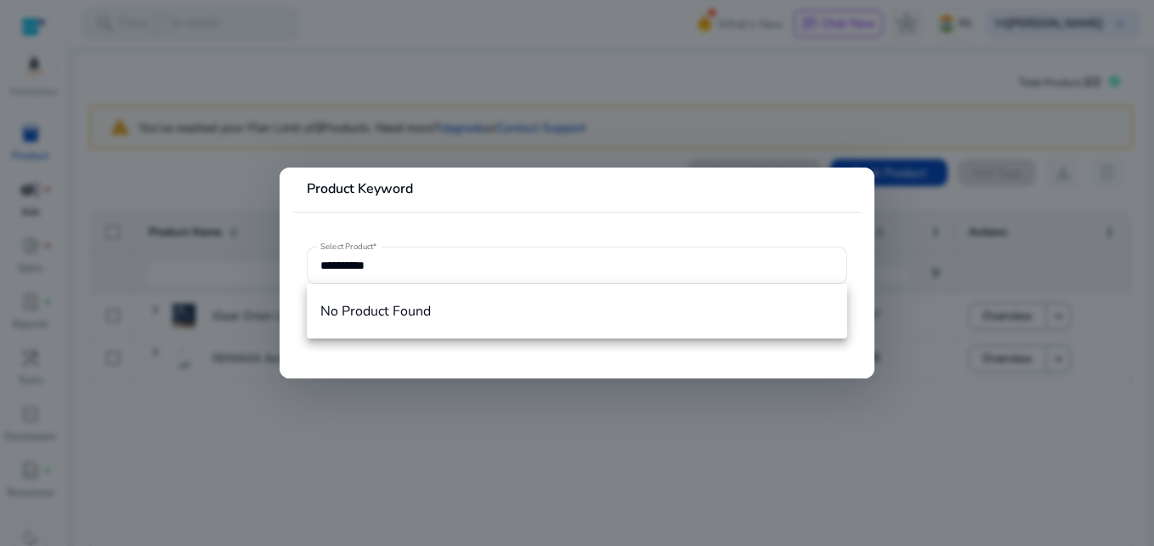
click at [475, 395] on div at bounding box center [577, 273] width 1154 height 546
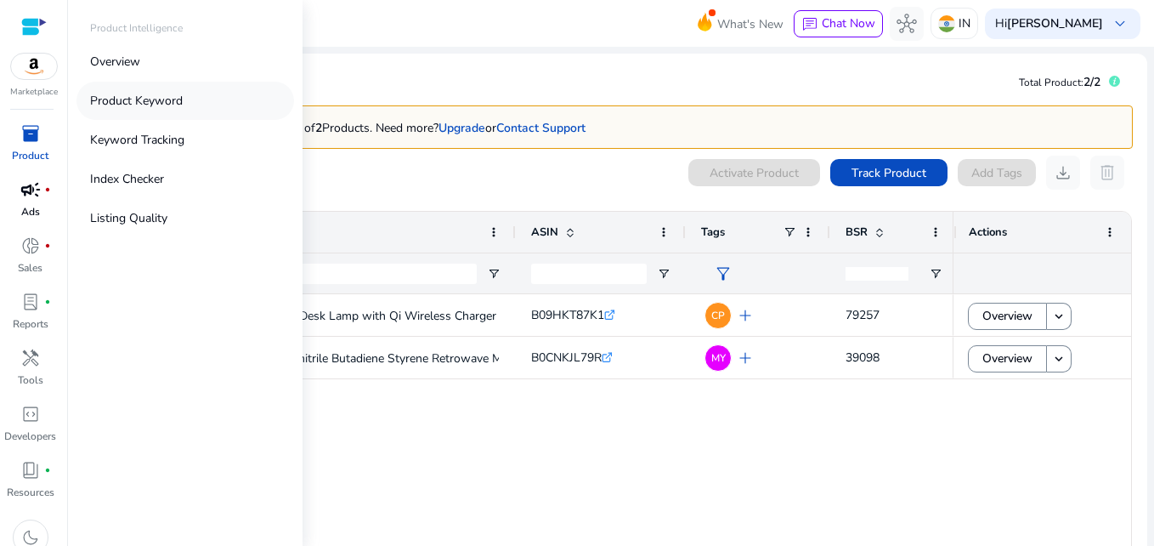
click at [137, 102] on p "Product Keyword" at bounding box center [136, 101] width 93 height 18
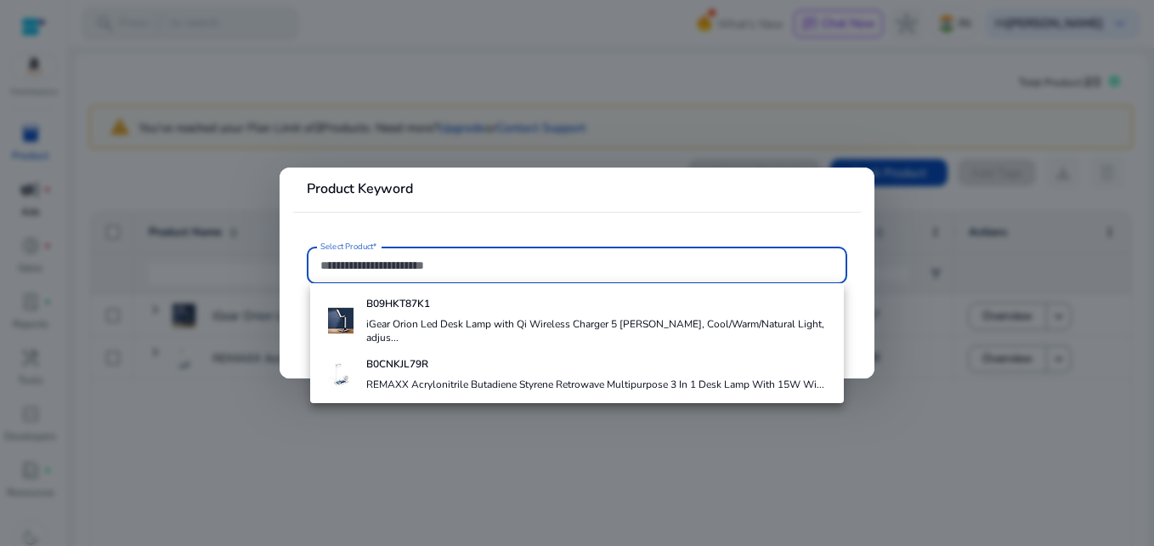
click at [399, 431] on div at bounding box center [577, 273] width 1154 height 546
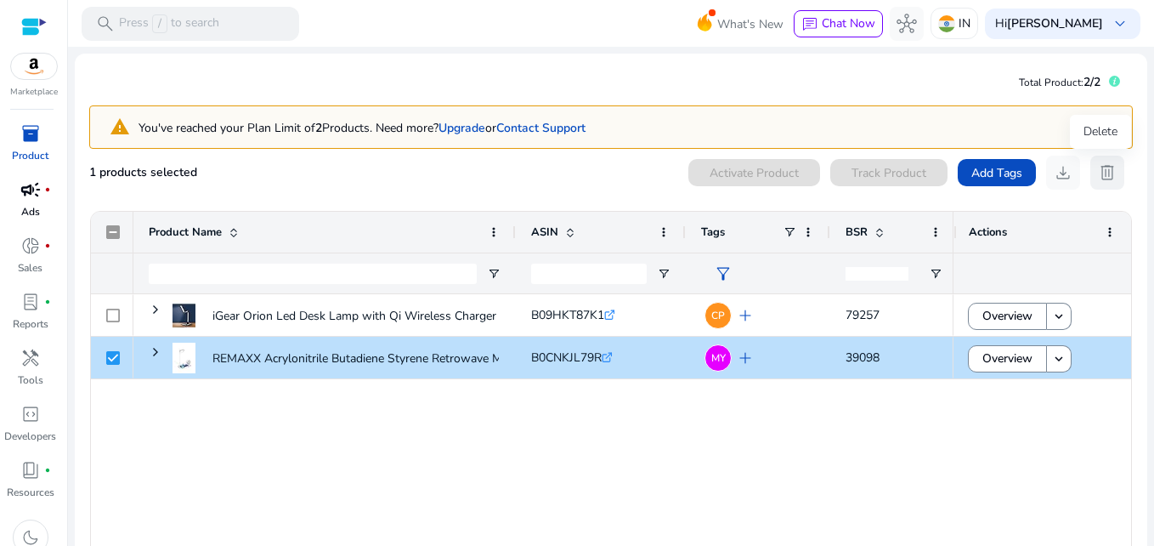
click at [1108, 179] on span "delete" at bounding box center [1107, 172] width 20 height 20
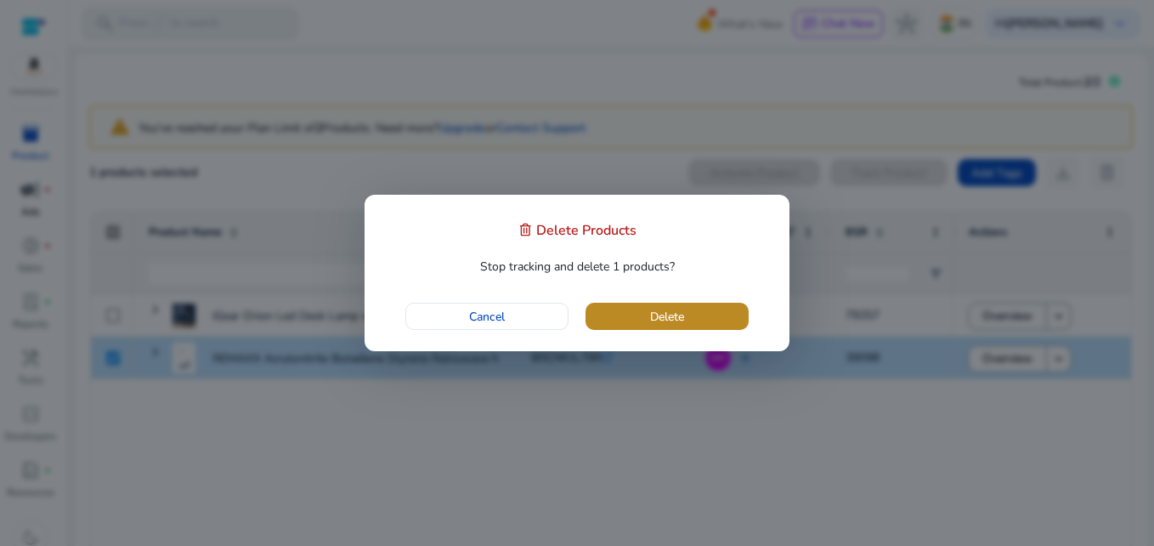
click at [687, 311] on span "button" at bounding box center [667, 316] width 163 height 41
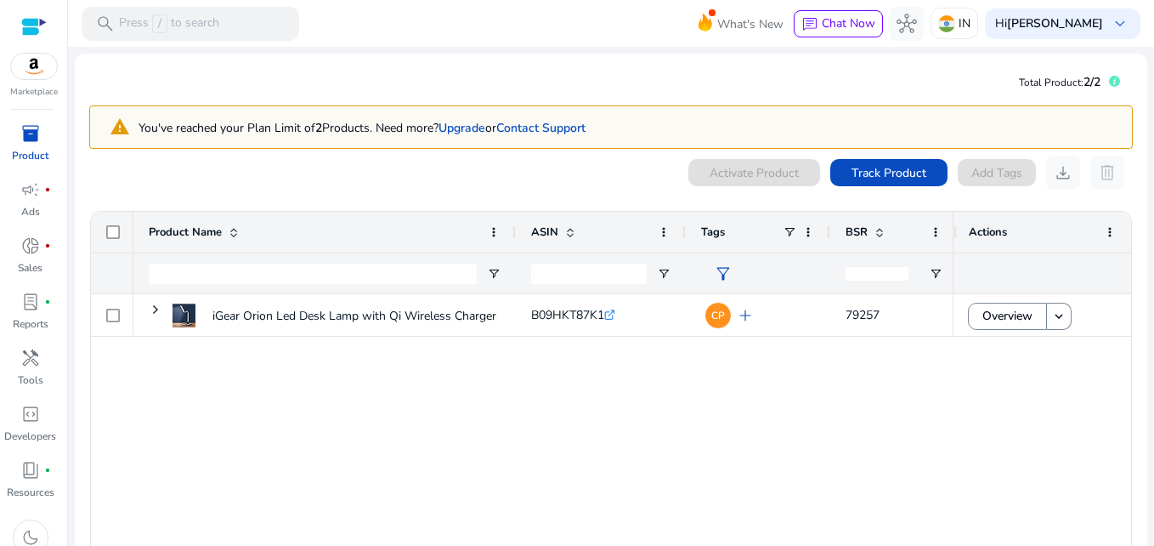
click at [25, 136] on span "inventory_2" at bounding box center [30, 133] width 20 height 20
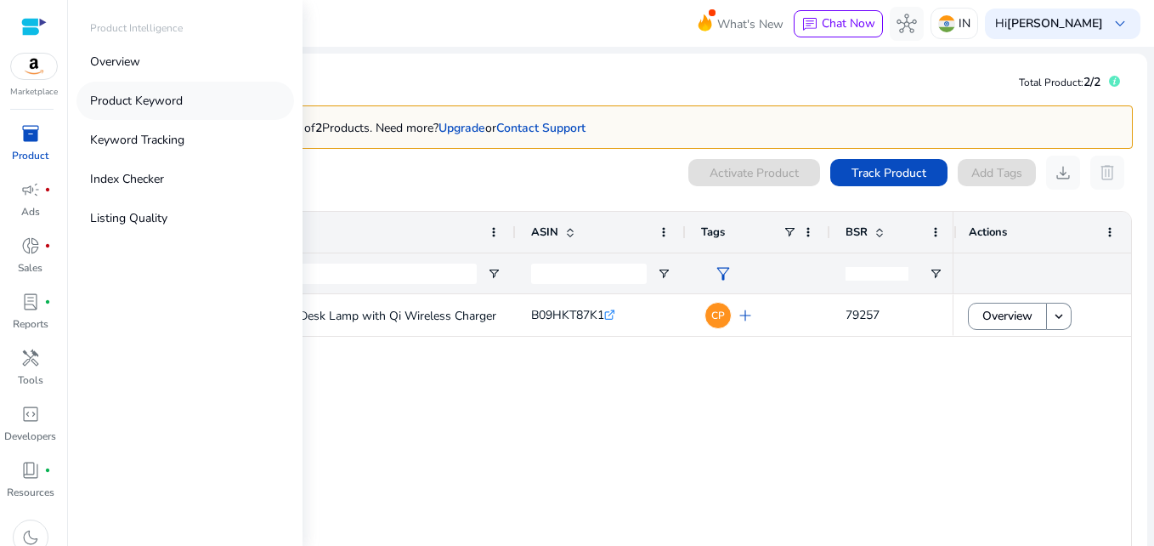
click at [136, 105] on p "Product Keyword" at bounding box center [136, 101] width 93 height 18
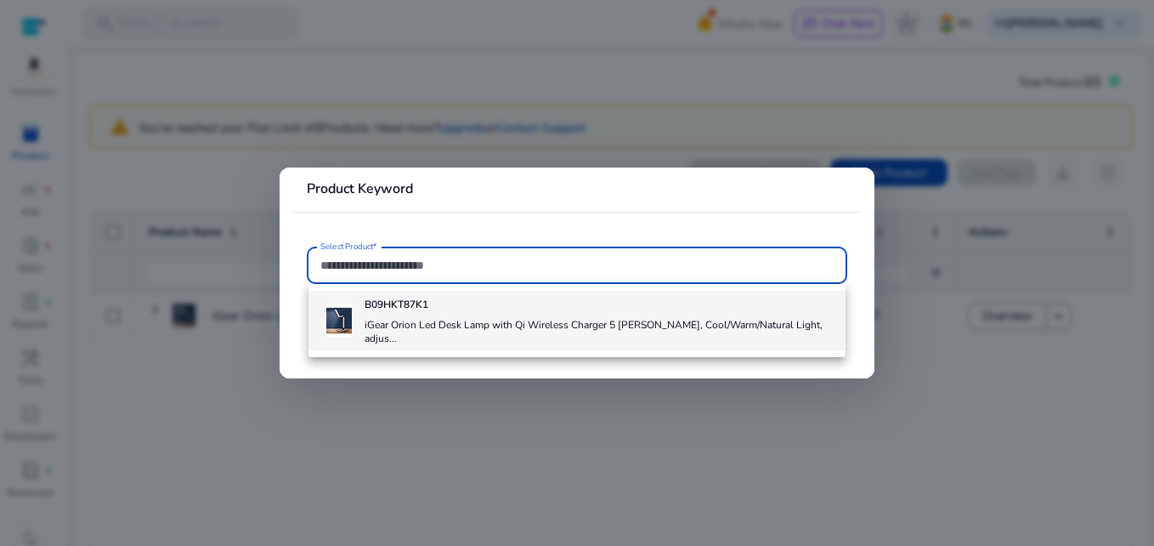
paste input "**********"
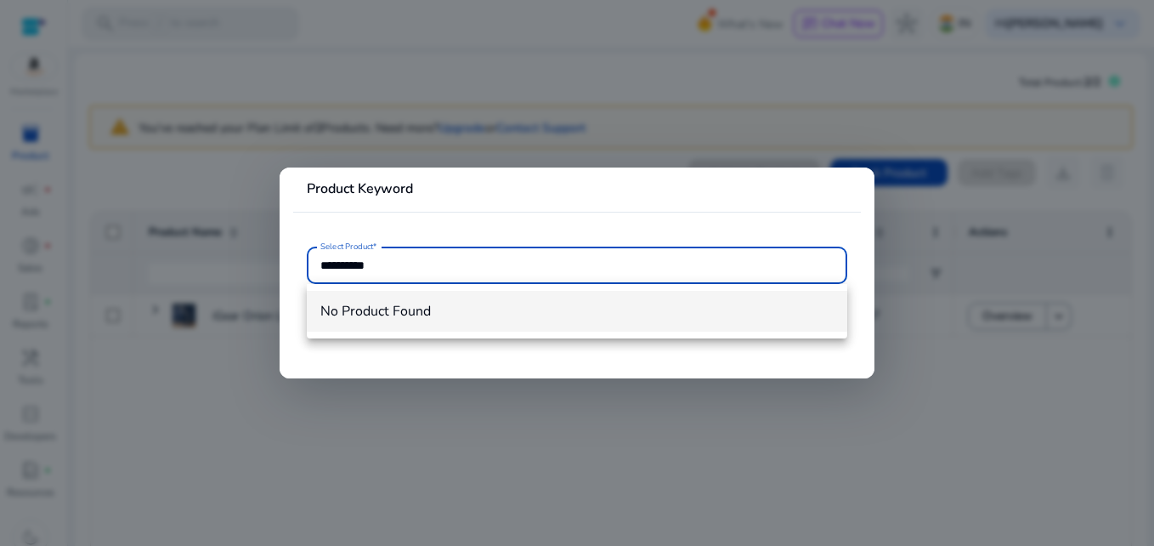
type input "**********"
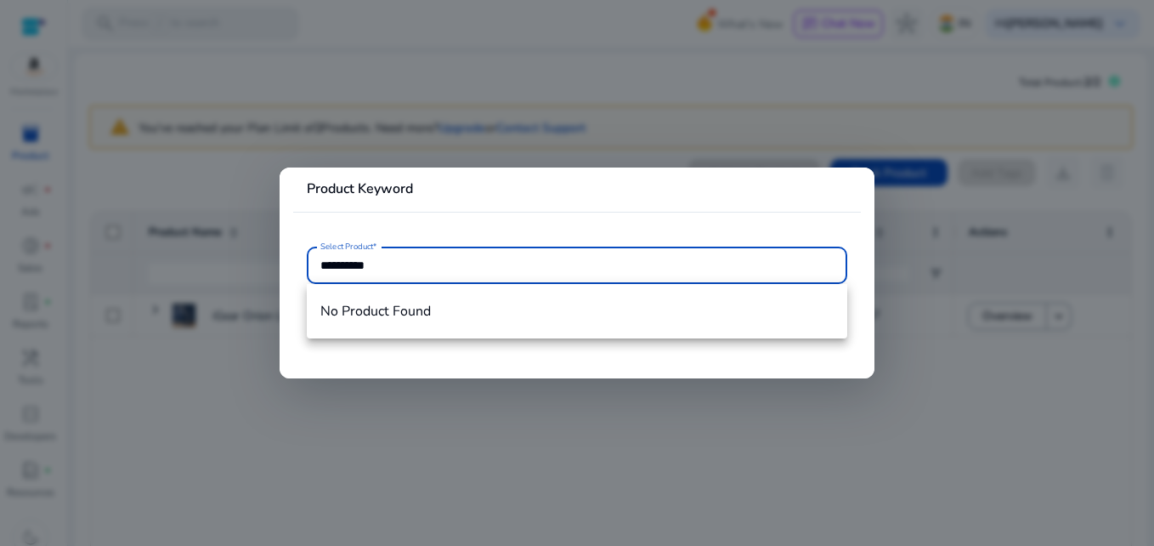
click at [548, 410] on div at bounding box center [577, 273] width 1154 height 546
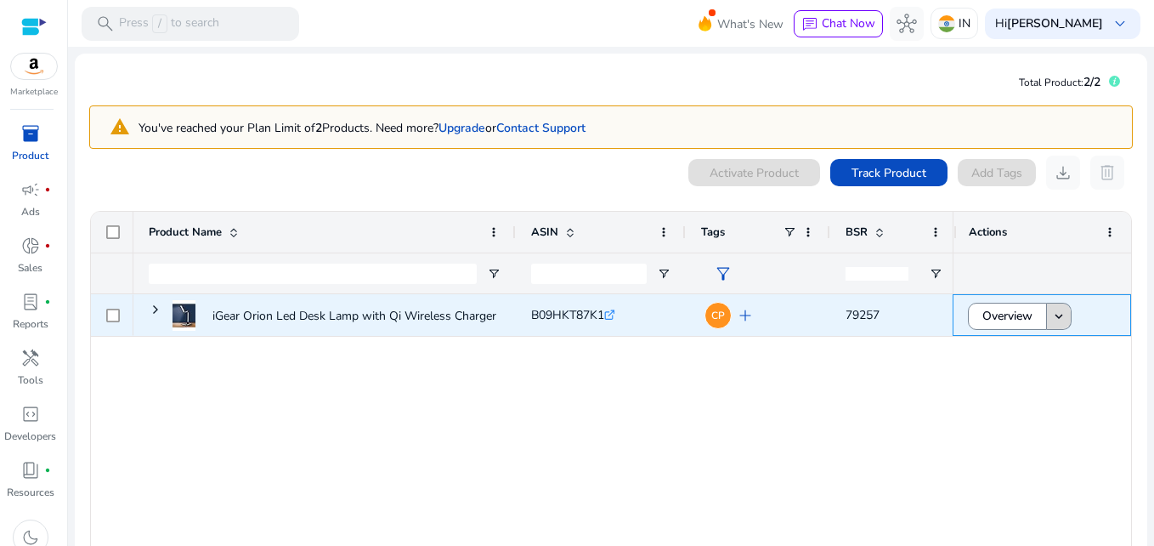
click at [1056, 320] on mat-icon "keyboard_arrow_down" at bounding box center [1058, 316] width 15 height 15
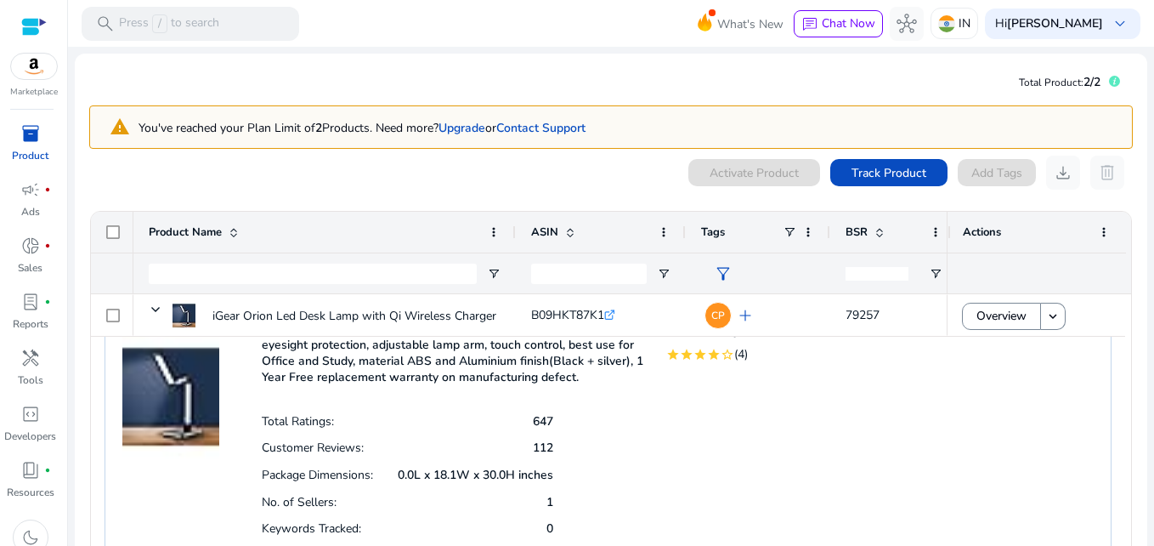
scroll to position [89, 0]
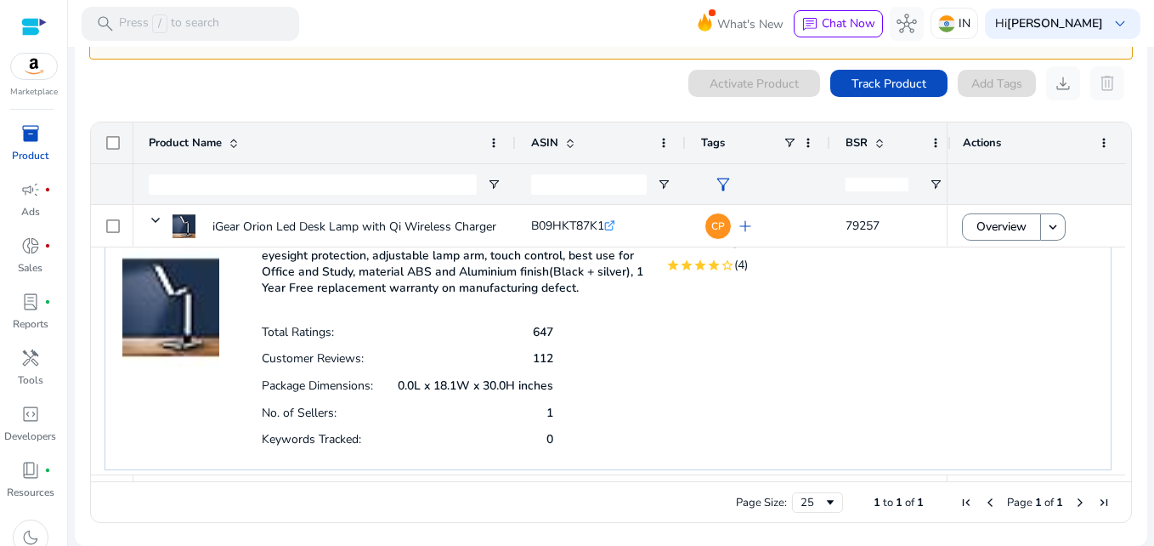
drag, startPoint x: 296, startPoint y: 482, endPoint x: 342, endPoint y: 479, distance: 46.0
click at [342, 479] on div "Drag here to set row groups Drag here to set column labels Product Name ASIN" at bounding box center [611, 322] width 1042 height 401
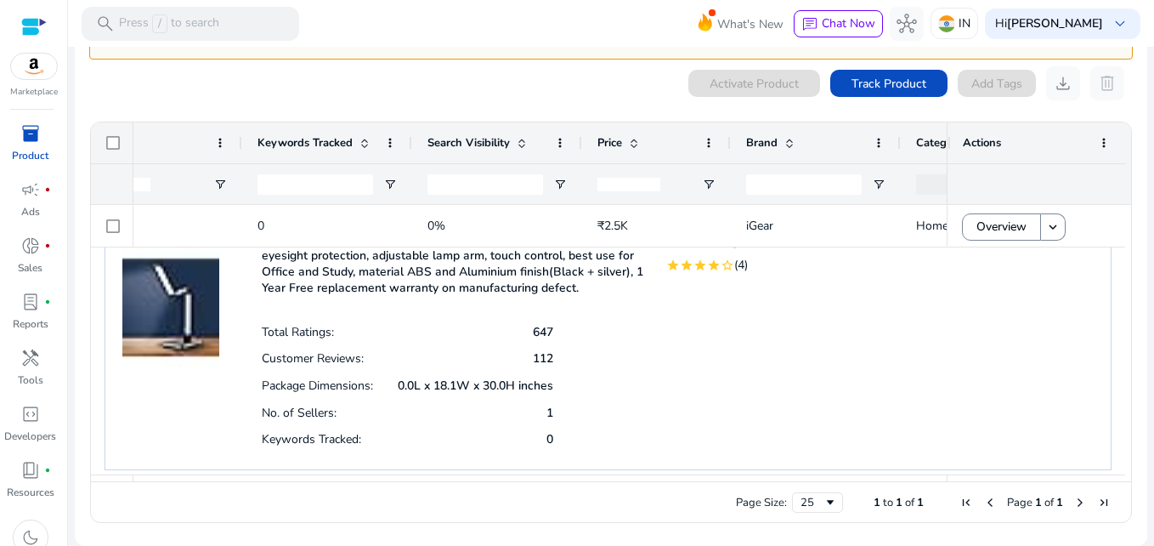
scroll to position [0, 1412]
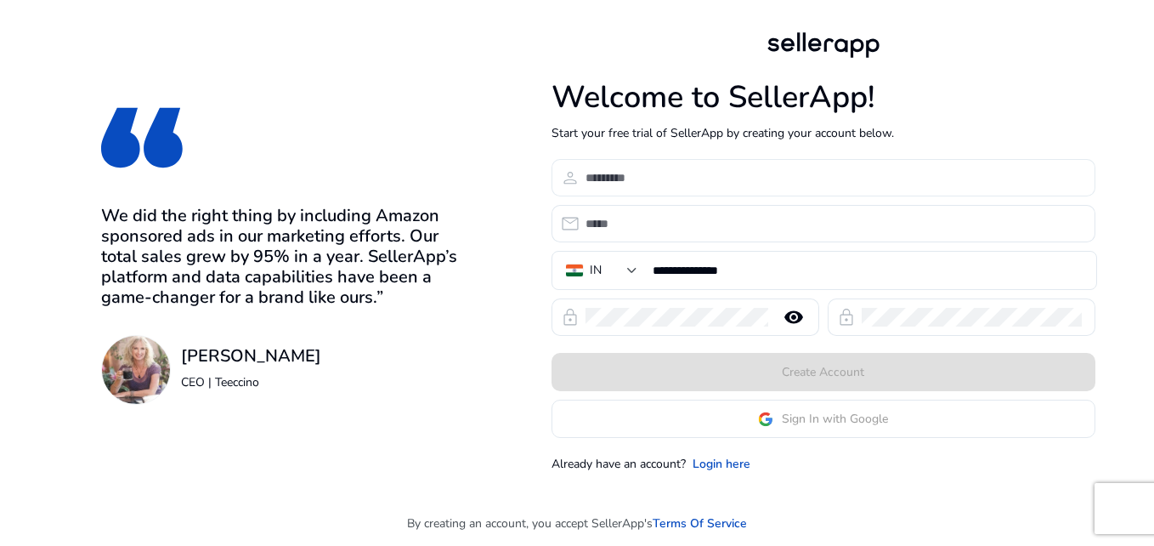
click at [734, 195] on div at bounding box center [834, 177] width 496 height 37
